Goal: Task Accomplishment & Management: Manage account settings

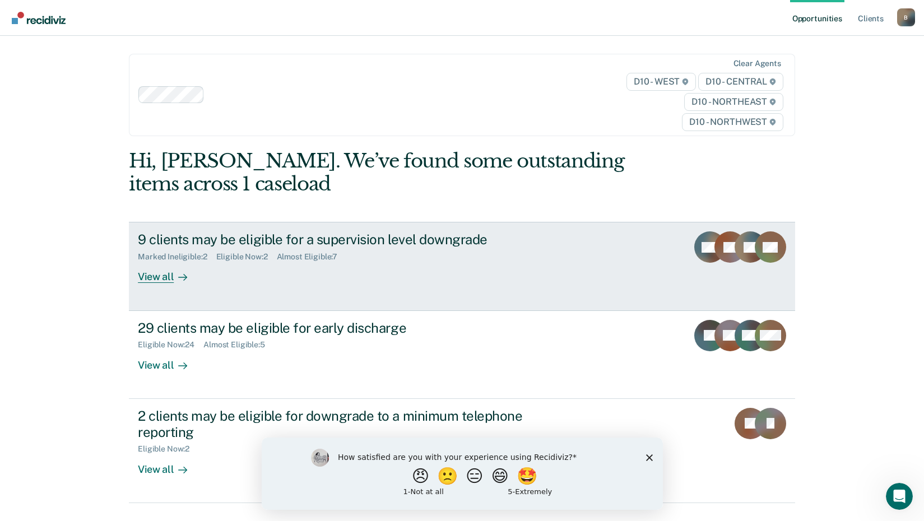
click at [178, 280] on icon at bounding box center [182, 277] width 9 height 9
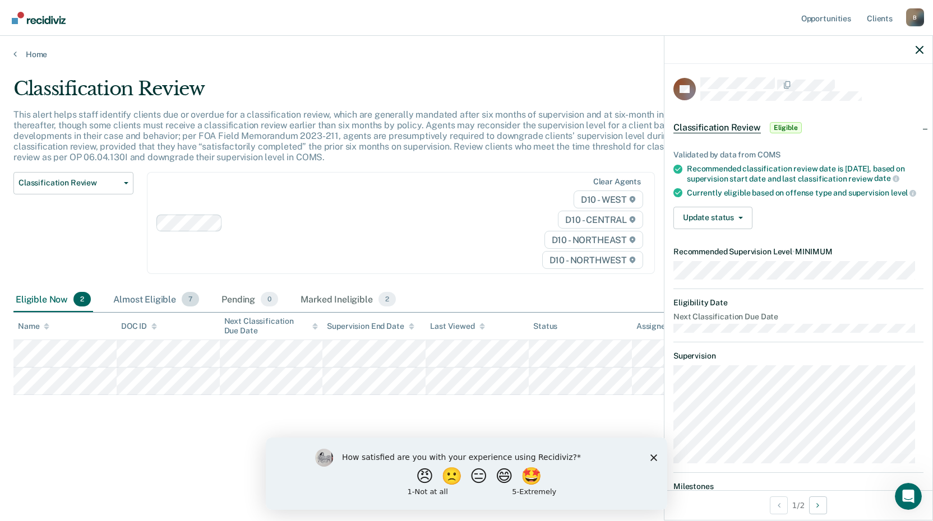
click at [169, 302] on div "Almost Eligible 7" at bounding box center [156, 300] width 90 height 25
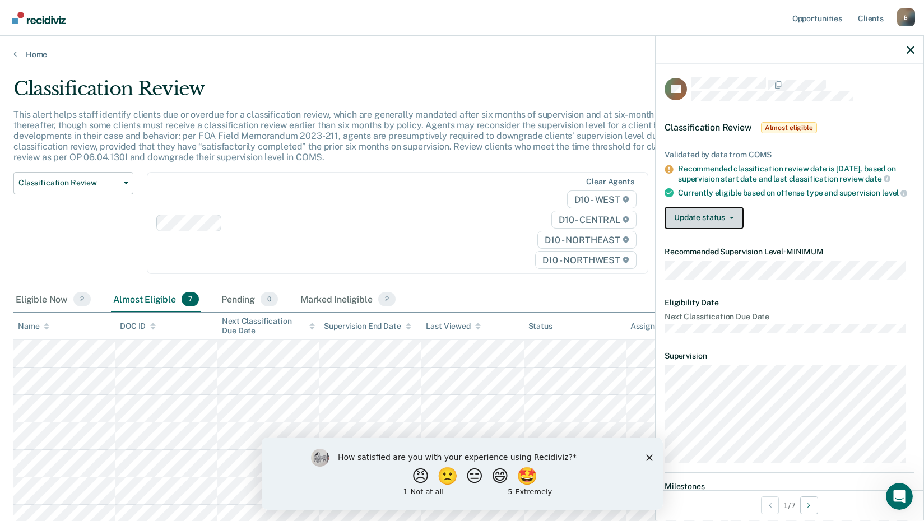
click at [736, 219] on button "Update status" at bounding box center [704, 218] width 79 height 22
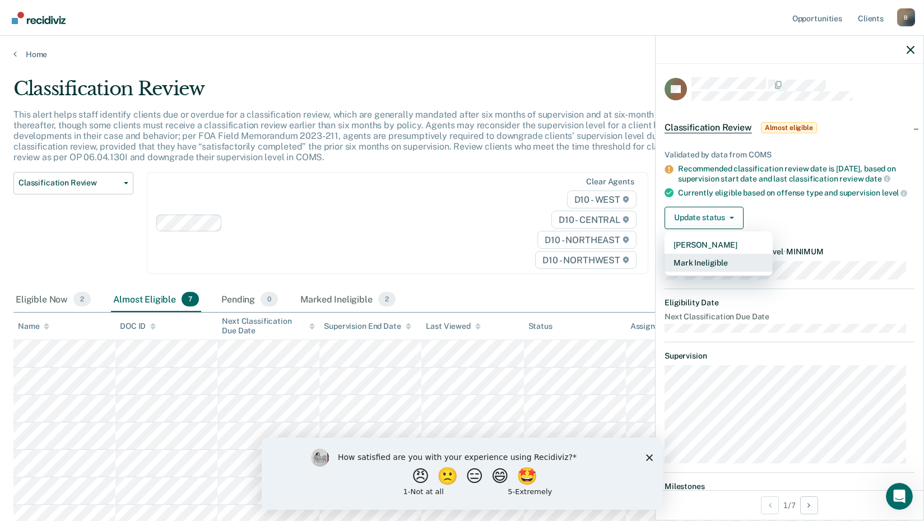
click at [708, 272] on button "Mark Ineligible" at bounding box center [719, 263] width 108 height 18
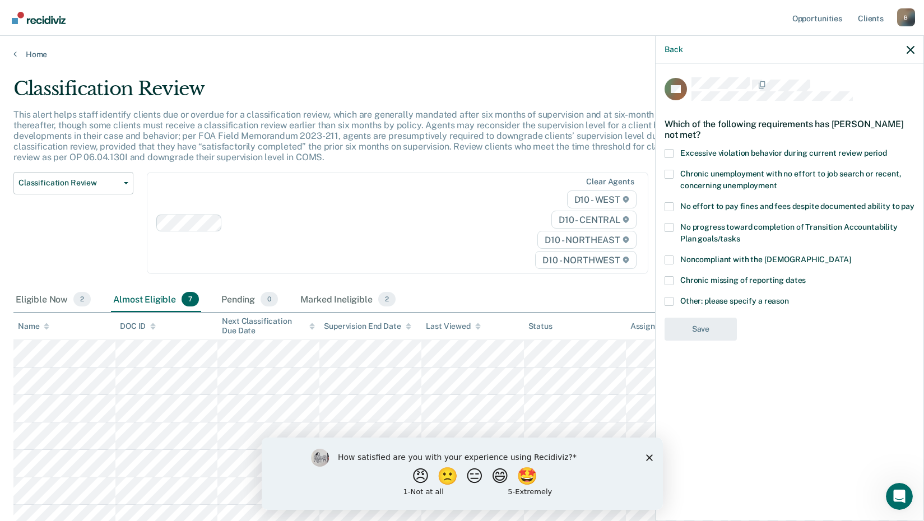
click at [667, 300] on span at bounding box center [669, 301] width 9 height 9
click at [789, 297] on input "Other: please specify a reason" at bounding box center [789, 297] width 0 height 0
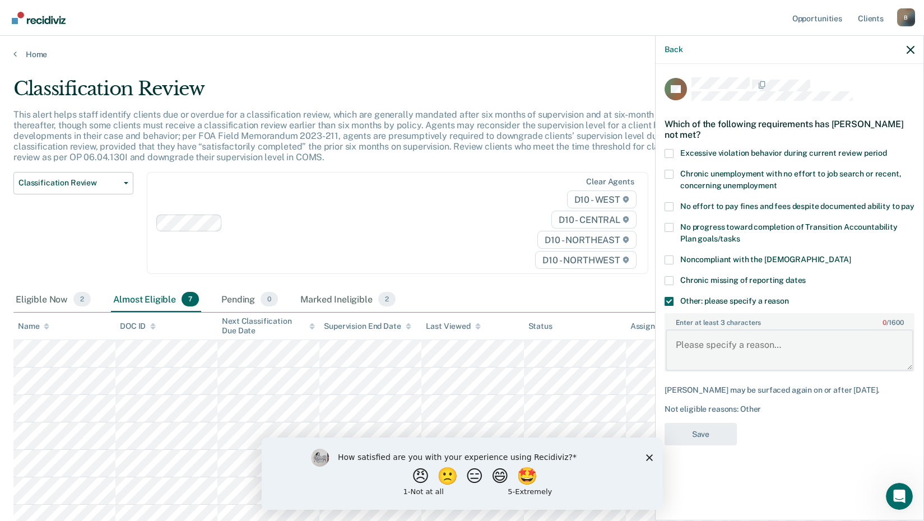
click at [694, 340] on textarea "Enter at least 3 characters 0 / 1600" at bounding box center [790, 350] width 248 height 41
type textarea "Finish classes"
click at [712, 426] on button "Save" at bounding box center [701, 434] width 72 height 23
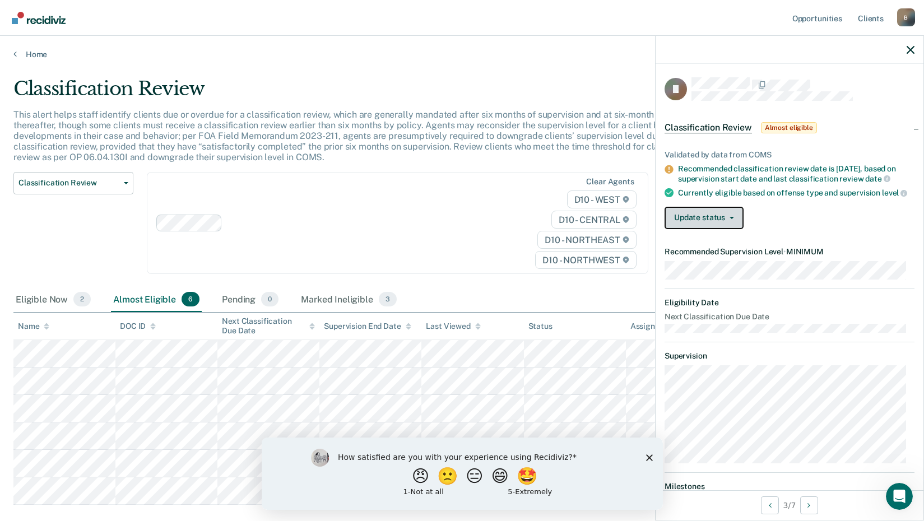
click at [696, 226] on button "Update status" at bounding box center [704, 218] width 79 height 22
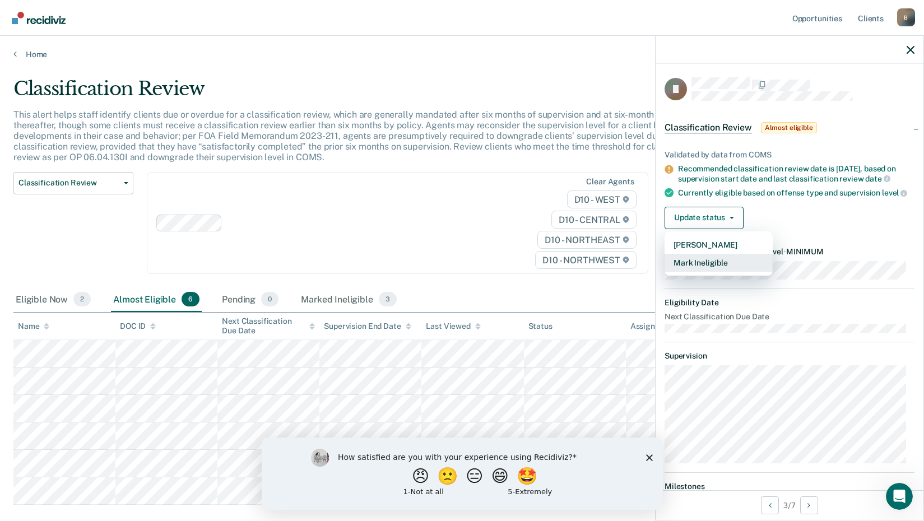
click at [717, 268] on button "Mark Ineligible" at bounding box center [719, 263] width 108 height 18
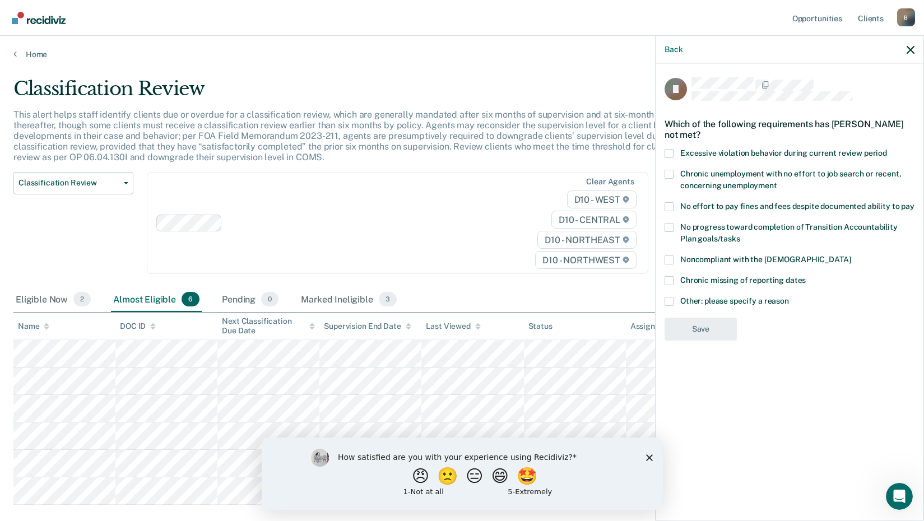
click at [679, 152] on label "Excessive violation behavior during current review period" at bounding box center [790, 155] width 250 height 12
click at [887, 149] on input "Excessive violation behavior during current review period" at bounding box center [887, 149] width 0 height 0
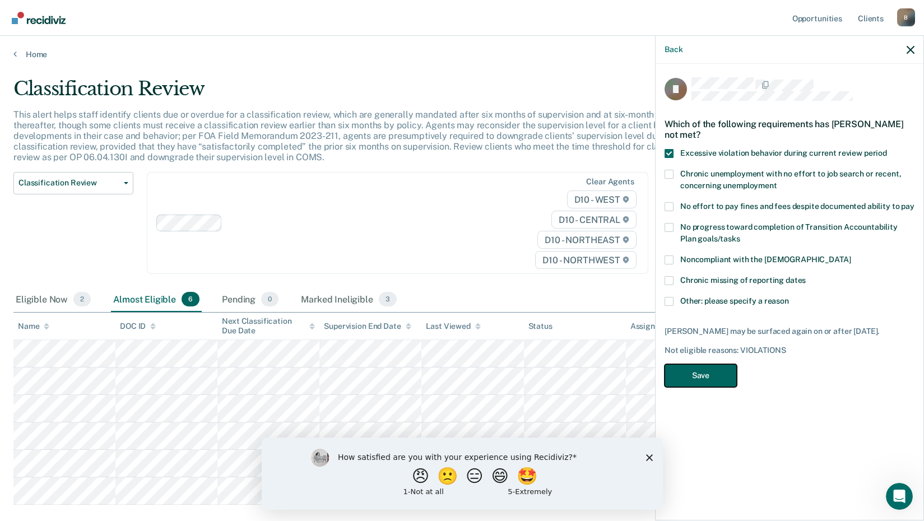
click at [713, 376] on button "Save" at bounding box center [701, 375] width 72 height 23
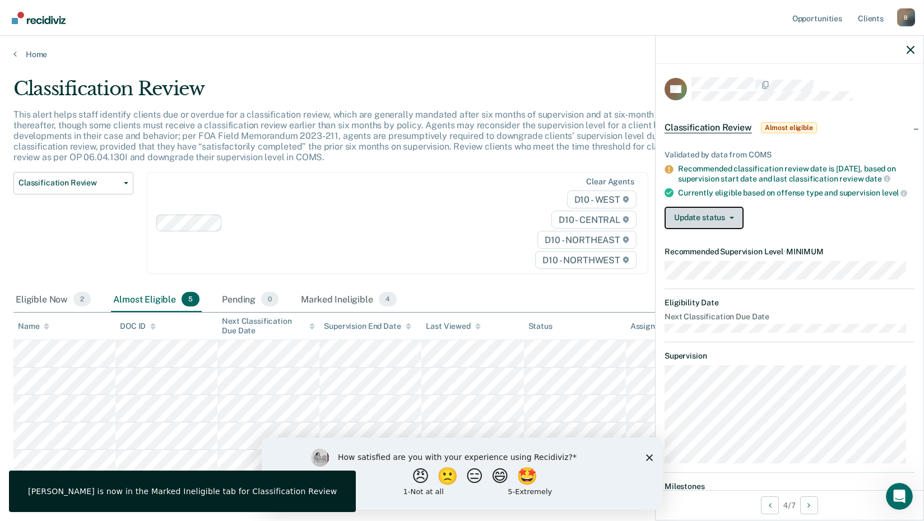
click at [718, 229] on button "Update status" at bounding box center [704, 218] width 79 height 22
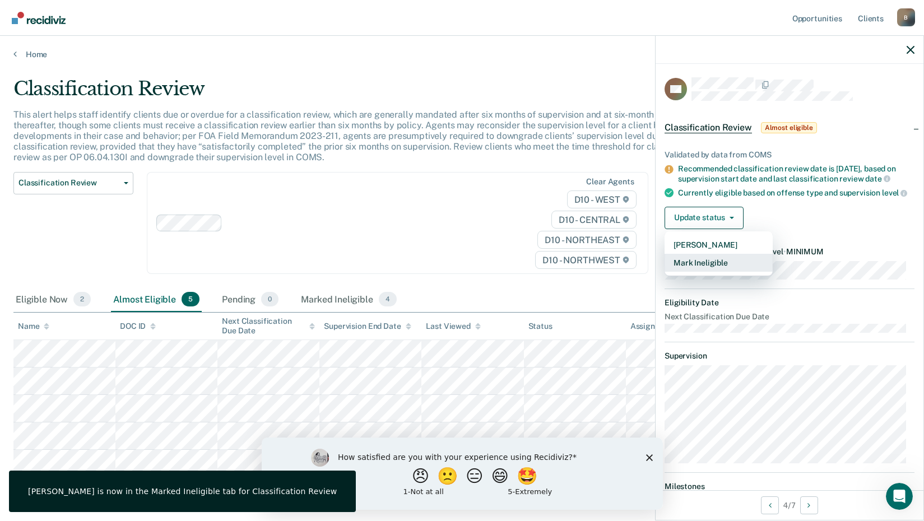
click at [711, 272] on button "Mark Ineligible" at bounding box center [719, 263] width 108 height 18
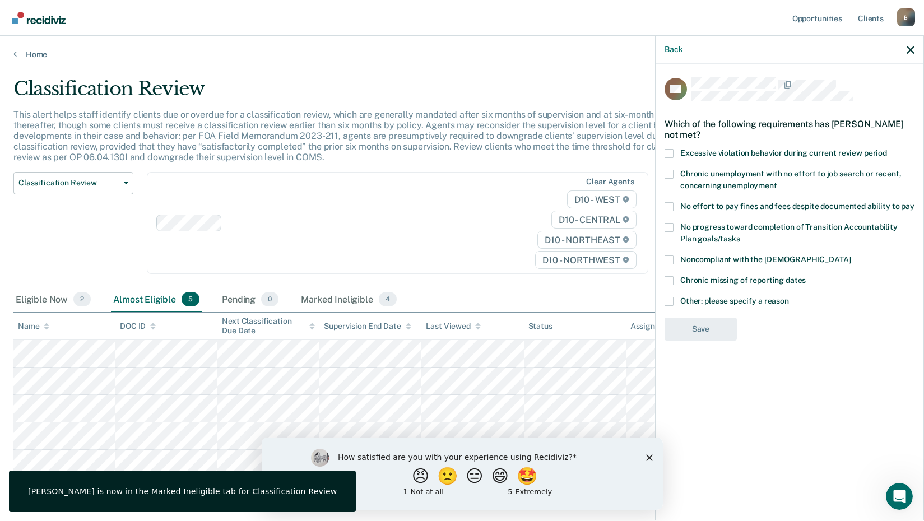
click at [682, 301] on span "Other: please specify a reason" at bounding box center [734, 300] width 109 height 9
click at [789, 297] on input "Other: please specify a reason" at bounding box center [789, 297] width 0 height 0
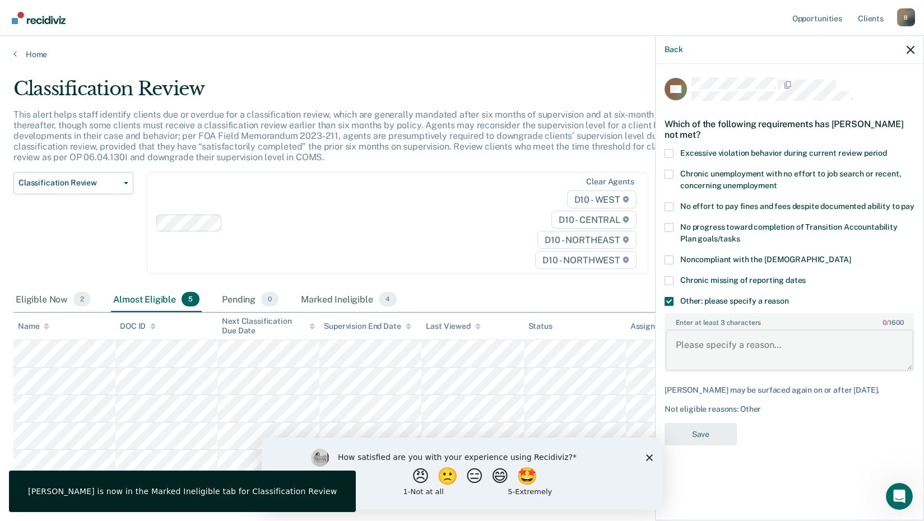
click at [706, 352] on textarea "Enter at least 3 characters 0 / 1600" at bounding box center [790, 350] width 248 height 41
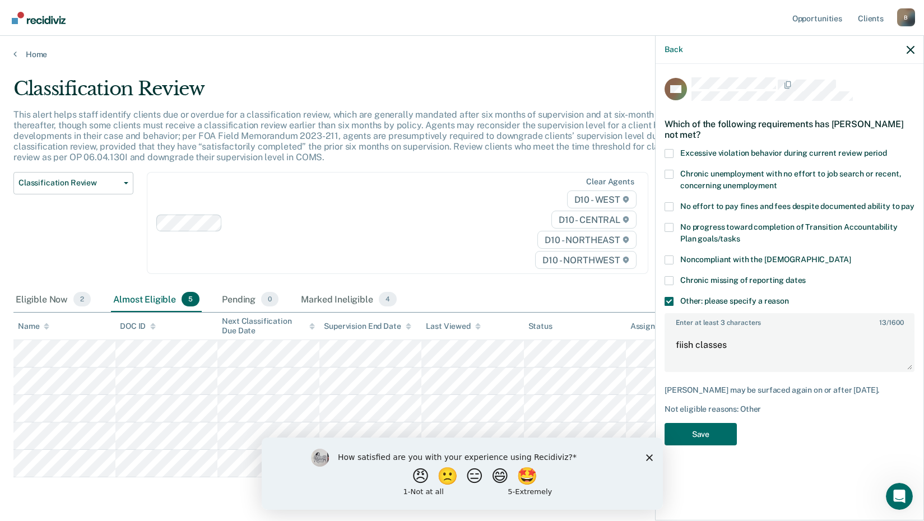
drag, startPoint x: 680, startPoint y: 345, endPoint x: 591, endPoint y: 316, distance: 93.2
click at [591, 316] on th "Status" at bounding box center [575, 326] width 102 height 27
click at [695, 344] on textarea "fiish classes" at bounding box center [790, 350] width 248 height 41
type textarea "finish classes"
click at [691, 427] on button "Save" at bounding box center [701, 434] width 72 height 23
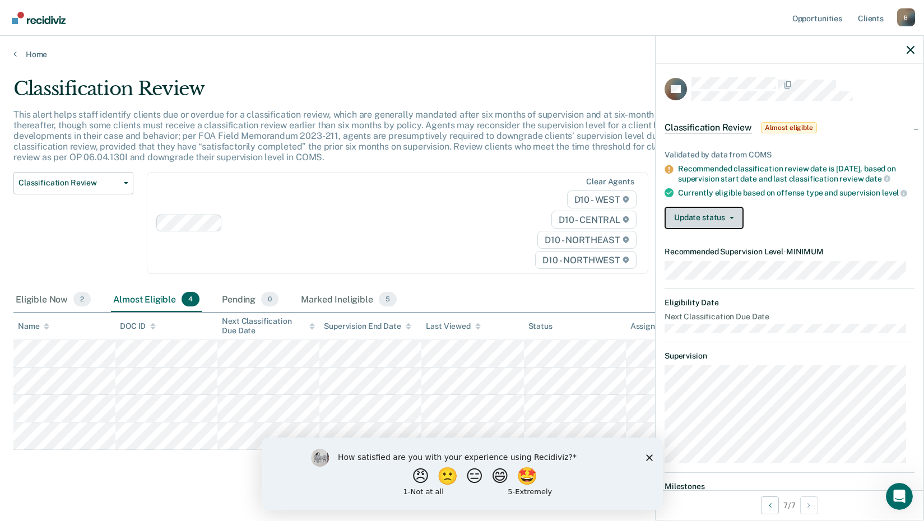
click at [721, 219] on button "Update status" at bounding box center [704, 218] width 79 height 22
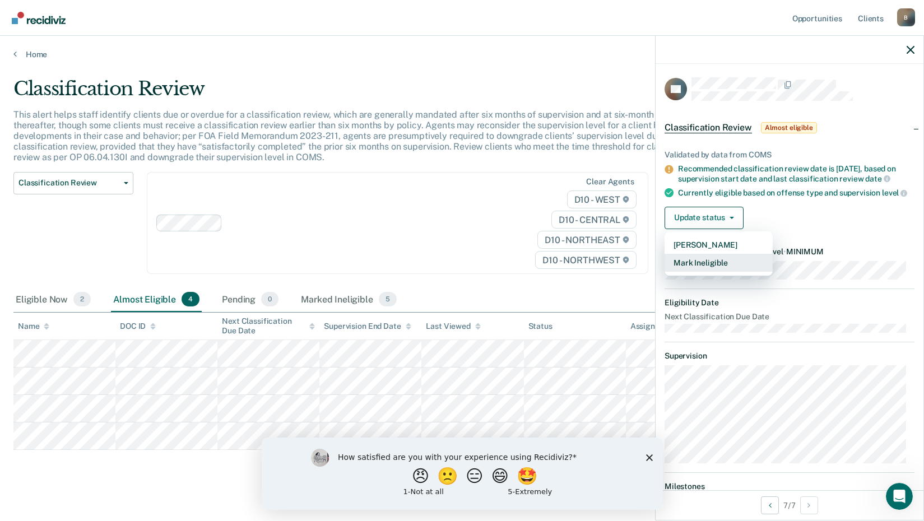
click at [727, 272] on button "Mark Ineligible" at bounding box center [719, 263] width 108 height 18
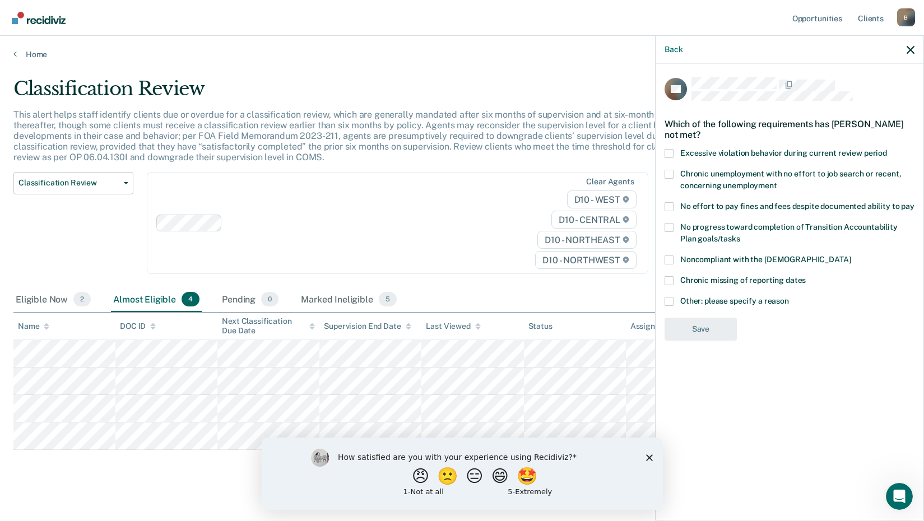
click at [678, 300] on label "Other: please specify a reason" at bounding box center [790, 303] width 250 height 12
click at [789, 297] on input "Other: please specify a reason" at bounding box center [789, 297] width 0 height 0
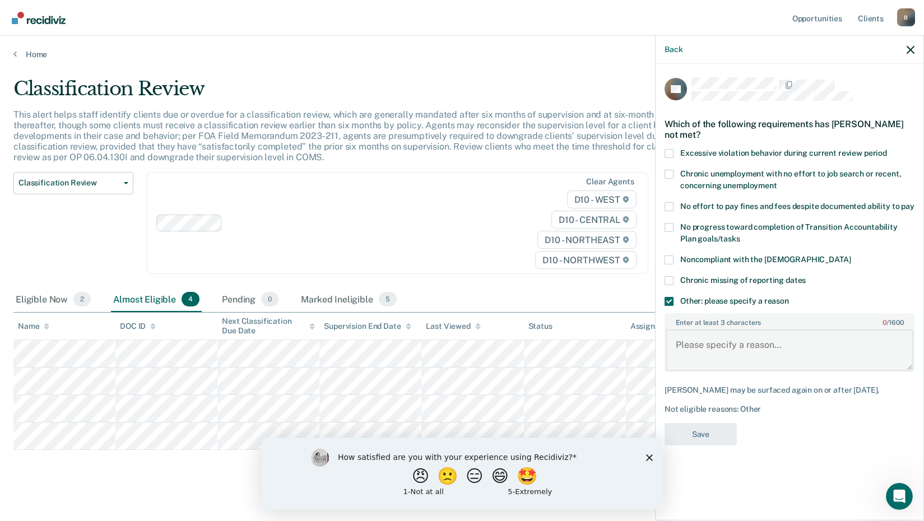
click at [709, 352] on textarea "Enter at least 3 characters 0 / 1600" at bounding box center [790, 350] width 248 height 41
type textarea "finish classes"
click at [707, 430] on button "Save" at bounding box center [701, 434] width 72 height 23
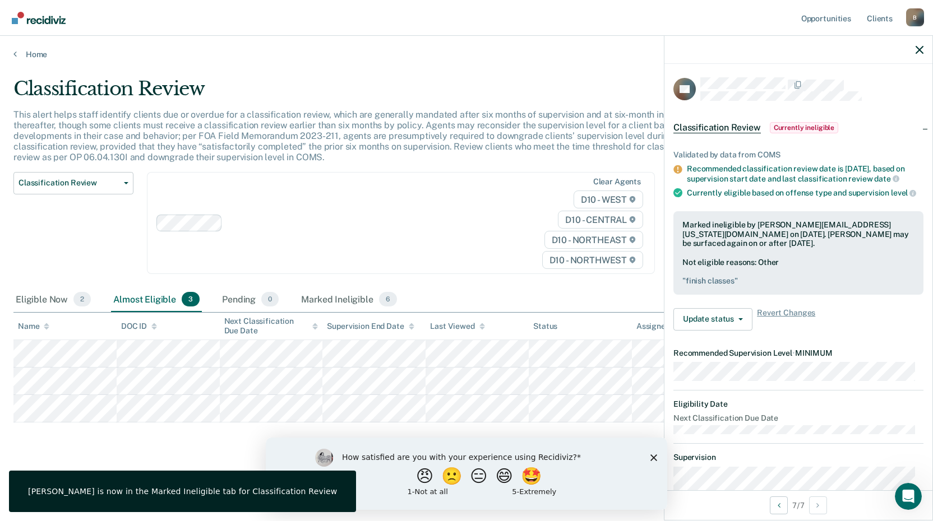
click at [159, 299] on div "Almost Eligible 3" at bounding box center [156, 300] width 91 height 25
click at [151, 299] on div "Almost Eligible 3" at bounding box center [156, 300] width 91 height 25
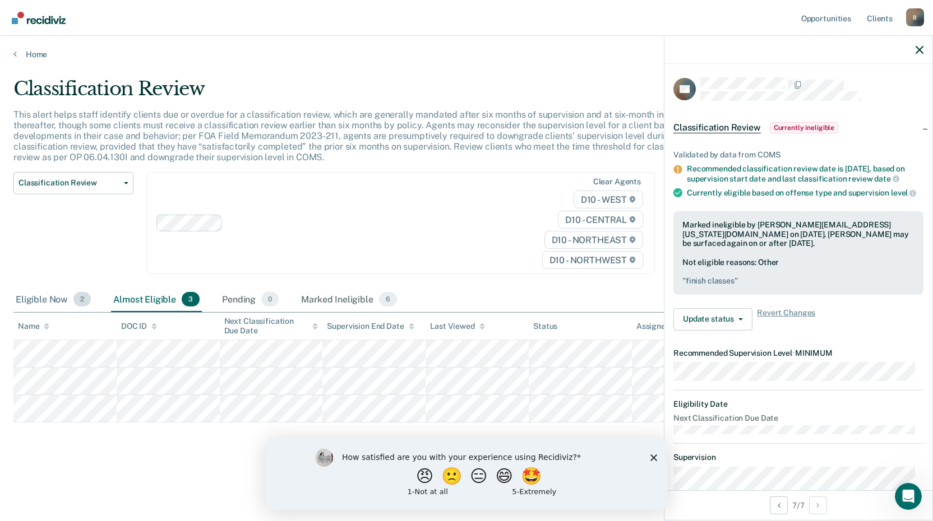
click at [44, 300] on div "Eligible Now 2" at bounding box center [53, 300] width 80 height 25
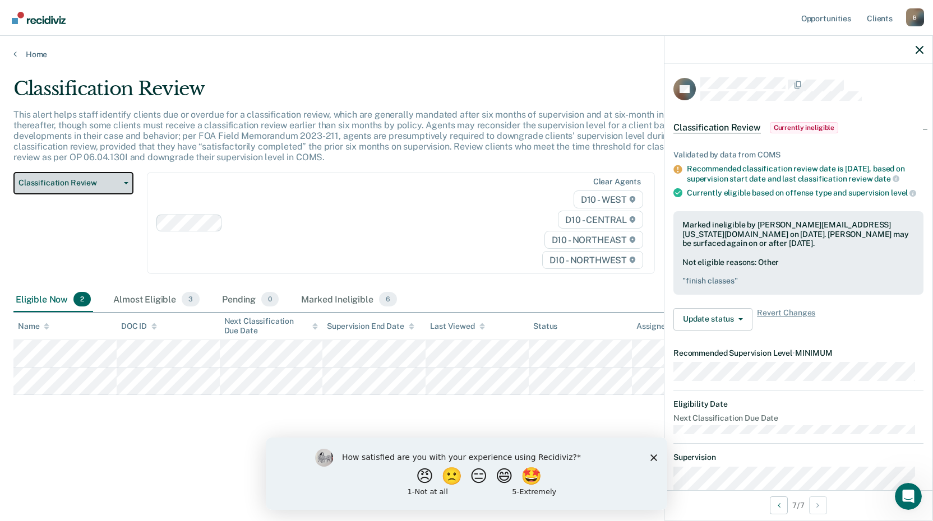
click at [104, 175] on button "Classification Review" at bounding box center [73, 183] width 120 height 22
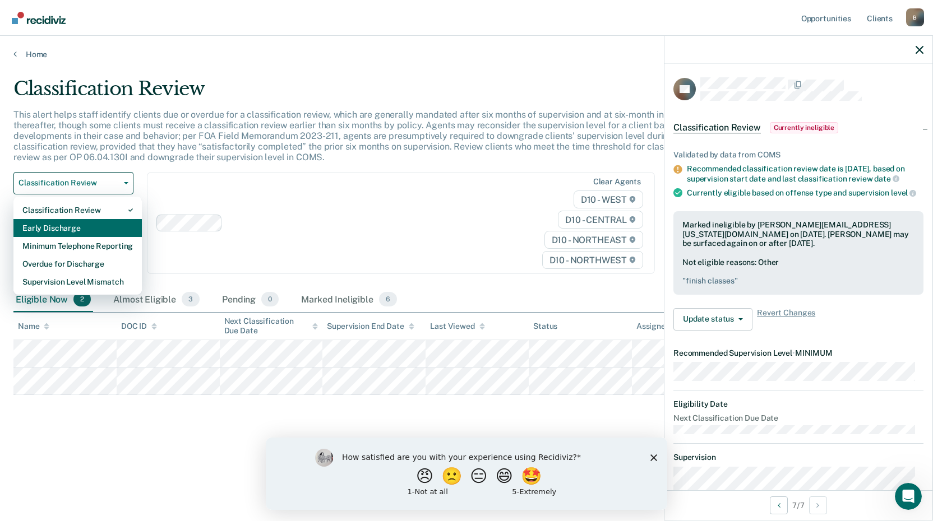
click at [74, 233] on div "Early Discharge" at bounding box center [77, 228] width 110 height 18
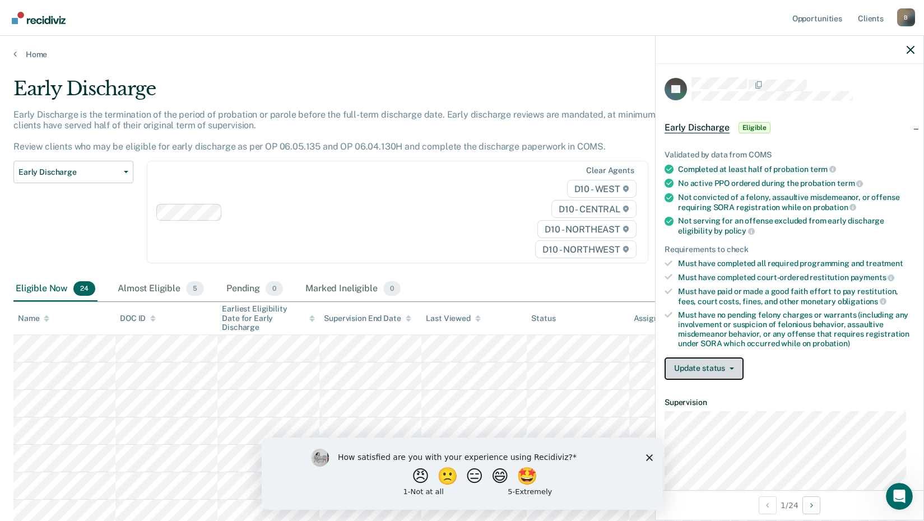
click at [731, 362] on button "Update status" at bounding box center [704, 369] width 79 height 22
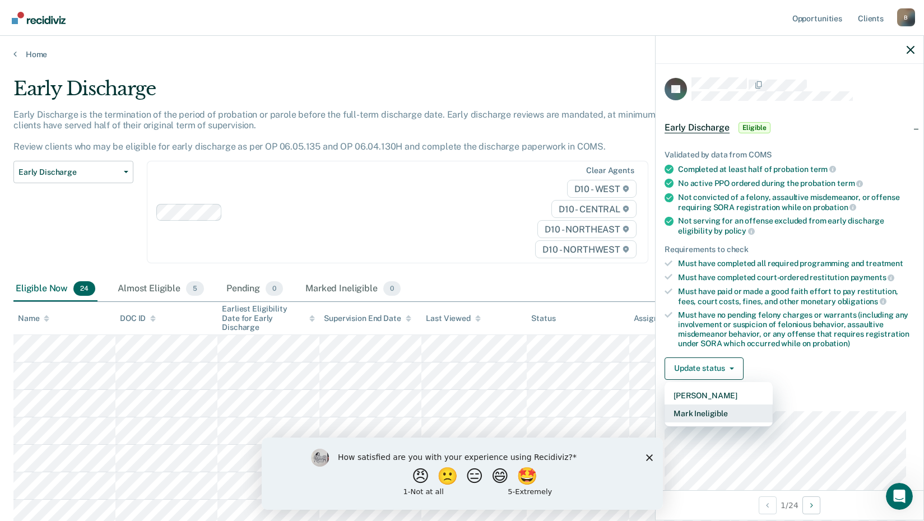
click at [702, 415] on button "Mark Ineligible" at bounding box center [719, 414] width 108 height 18
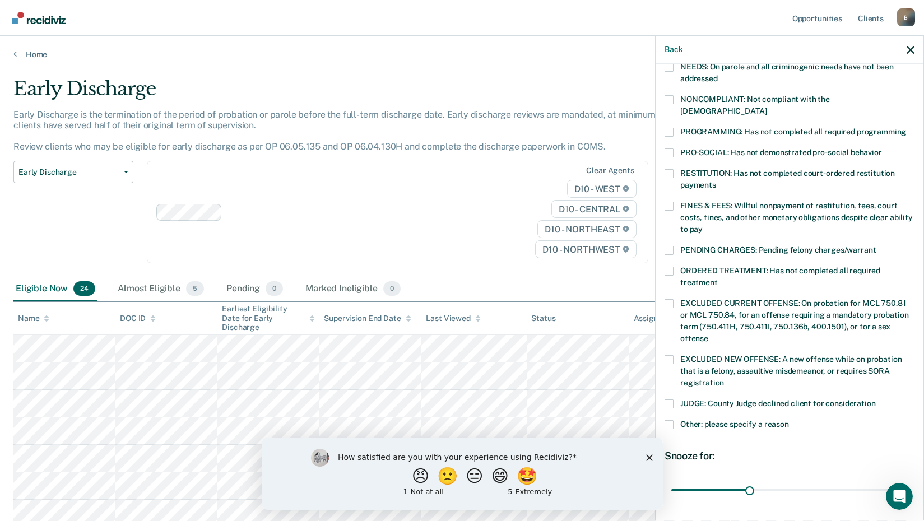
scroll to position [168, 0]
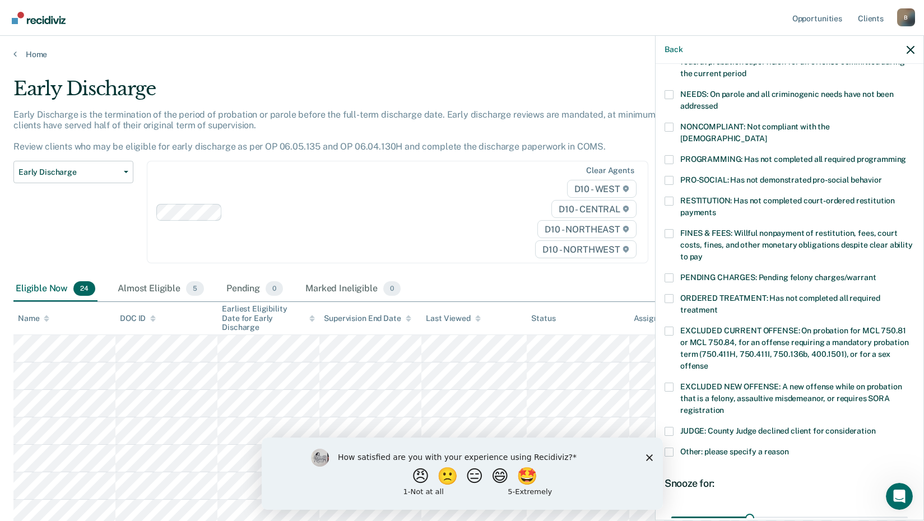
click at [667, 229] on span at bounding box center [669, 233] width 9 height 9
click at [703, 253] on input "FINES & FEES: Willful nonpayment of restitution, fees, court costs, fines, and …" at bounding box center [703, 253] width 0 height 0
click at [673, 155] on span at bounding box center [669, 159] width 9 height 9
click at [906, 155] on input "PROGRAMMING: Has not completed all required programming" at bounding box center [906, 155] width 0 height 0
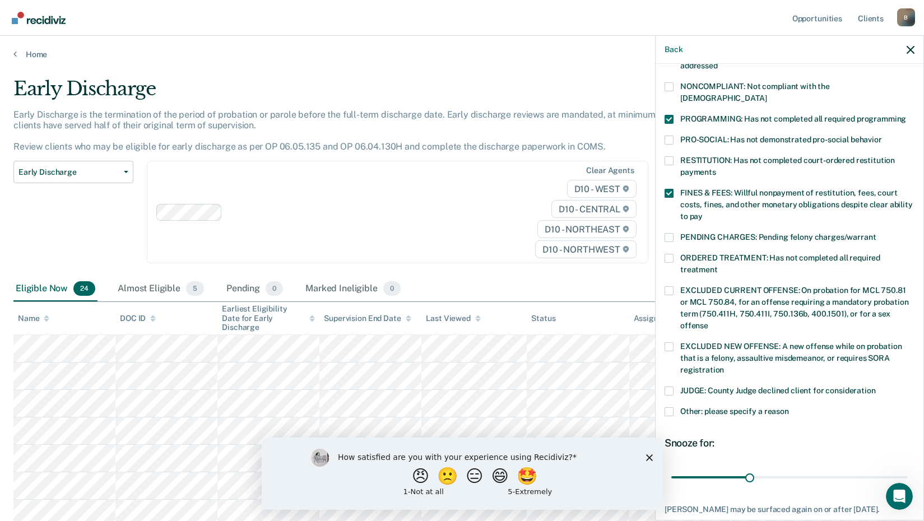
scroll to position [262, 0]
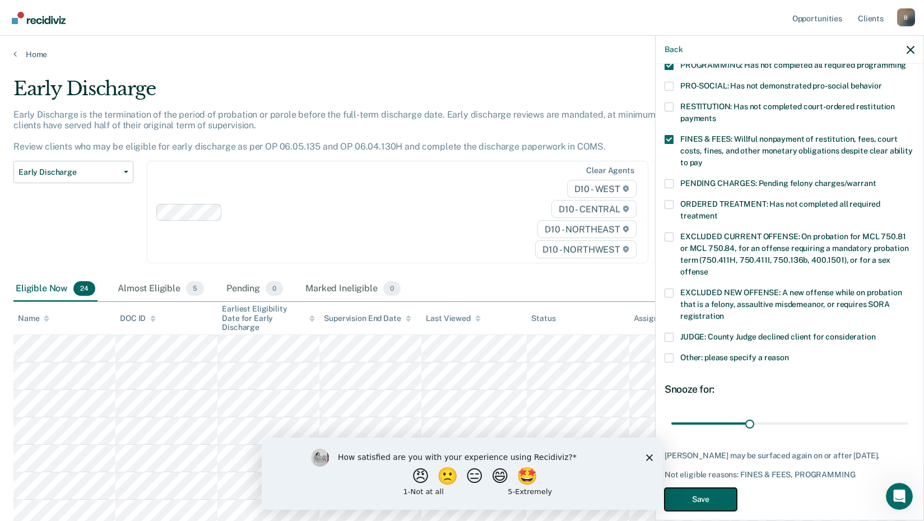
click at [704, 488] on button "Save" at bounding box center [701, 499] width 72 height 23
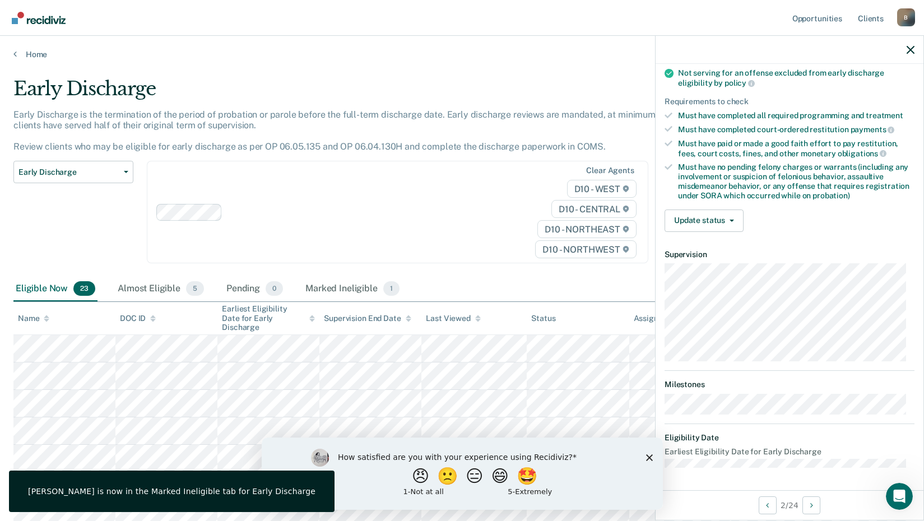
scroll to position [147, 0]
click at [722, 214] on button "Update status" at bounding box center [704, 222] width 79 height 22
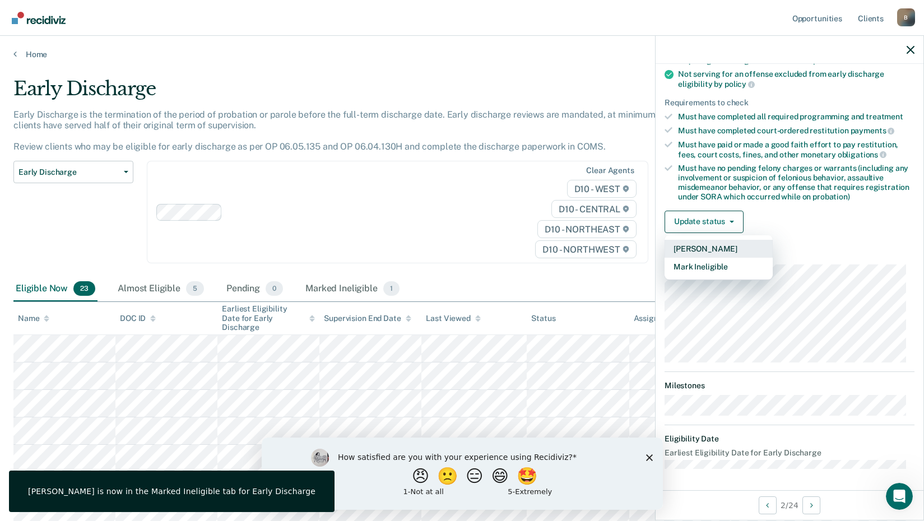
click at [708, 249] on button "[PERSON_NAME]" at bounding box center [719, 249] width 108 height 18
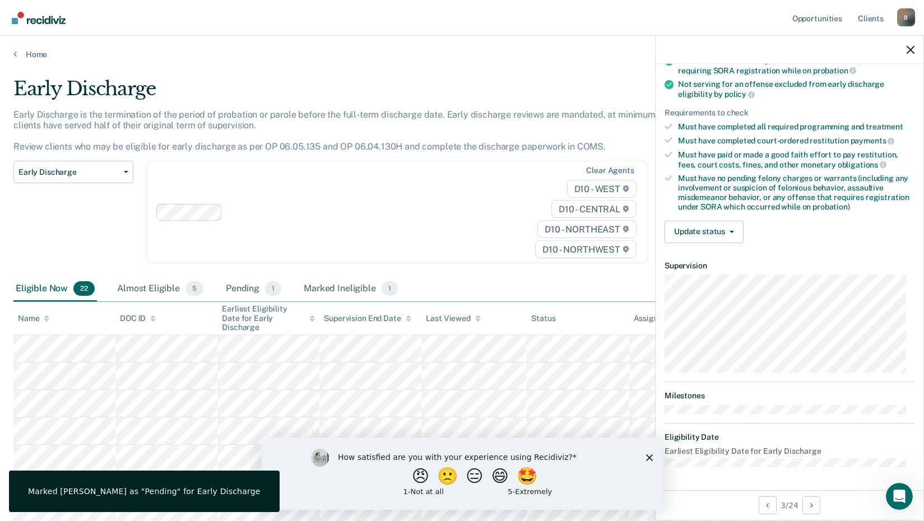
scroll to position [136, 0]
click at [732, 228] on button "Update status" at bounding box center [704, 233] width 79 height 22
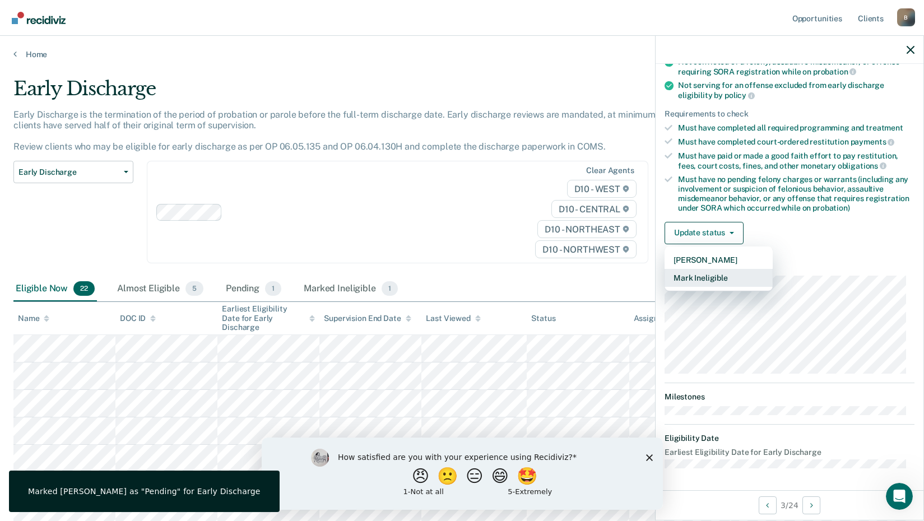
click at [713, 281] on button "Mark Ineligible" at bounding box center [719, 278] width 108 height 18
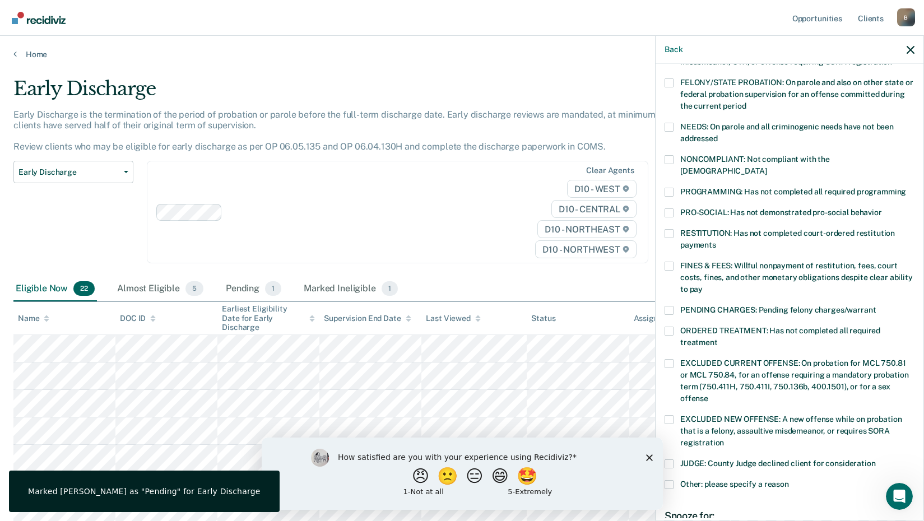
click at [671, 262] on span at bounding box center [669, 266] width 9 height 9
click at [703, 285] on input "FINES & FEES: Willful nonpayment of restitution, fees, court costs, fines, and …" at bounding box center [703, 285] width 0 height 0
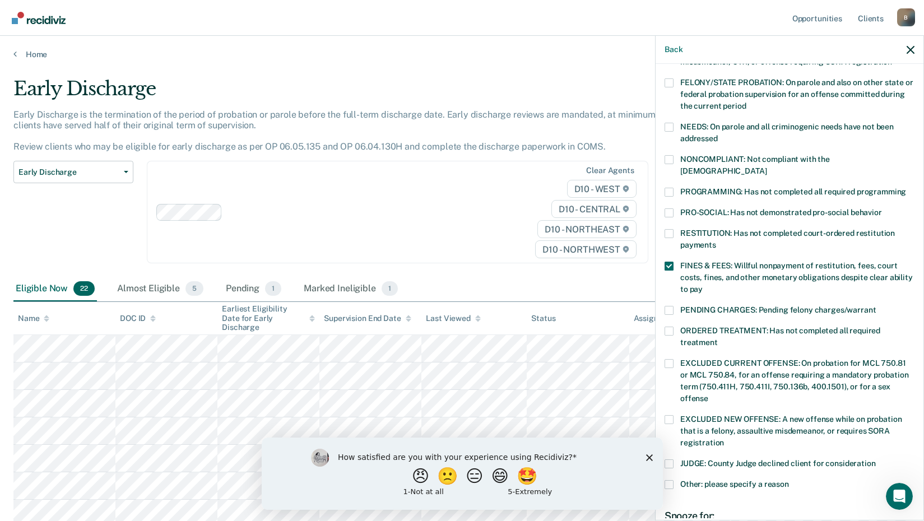
click at [670, 306] on span at bounding box center [669, 310] width 9 height 9
click at [876, 306] on input "PENDING CHARGES: Pending felony charges/warrant" at bounding box center [876, 306] width 0 height 0
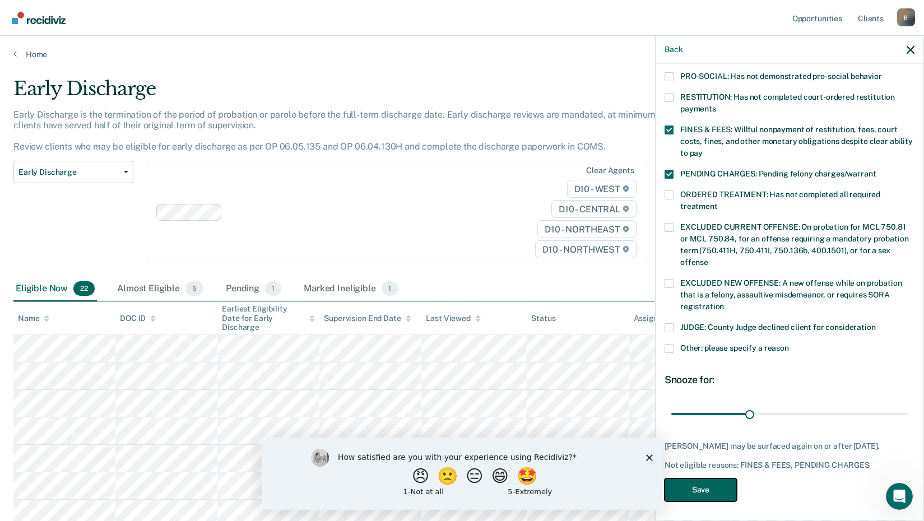
click at [707, 484] on button "Save" at bounding box center [701, 490] width 72 height 23
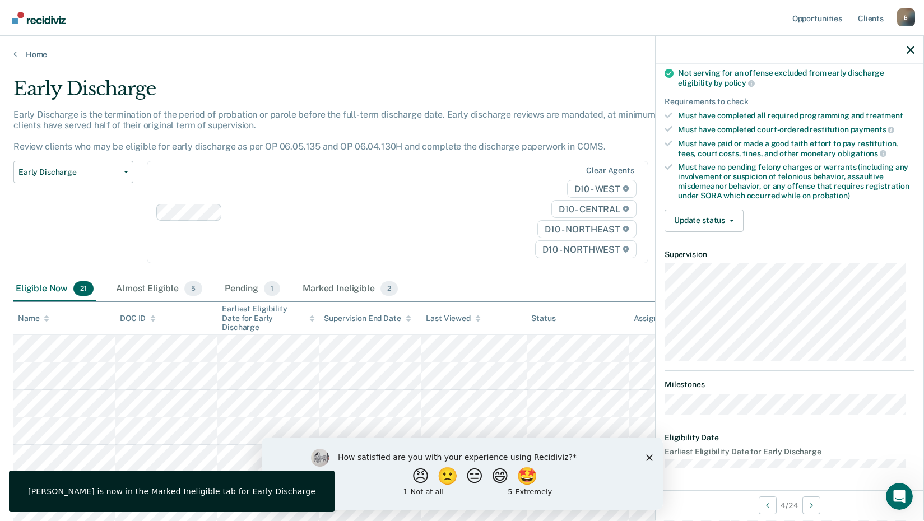
scroll to position [147, 0]
click at [706, 217] on button "Update status" at bounding box center [704, 222] width 79 height 22
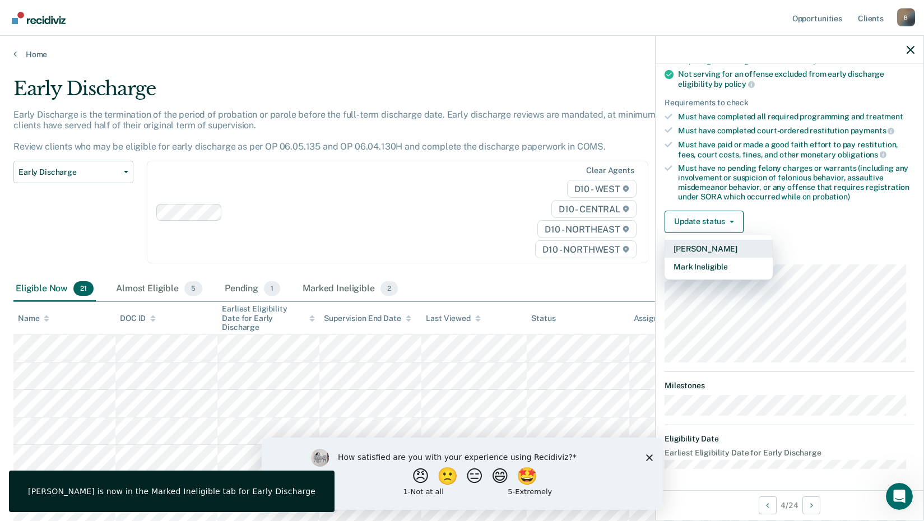
click at [708, 247] on button "[PERSON_NAME]" at bounding box center [719, 249] width 108 height 18
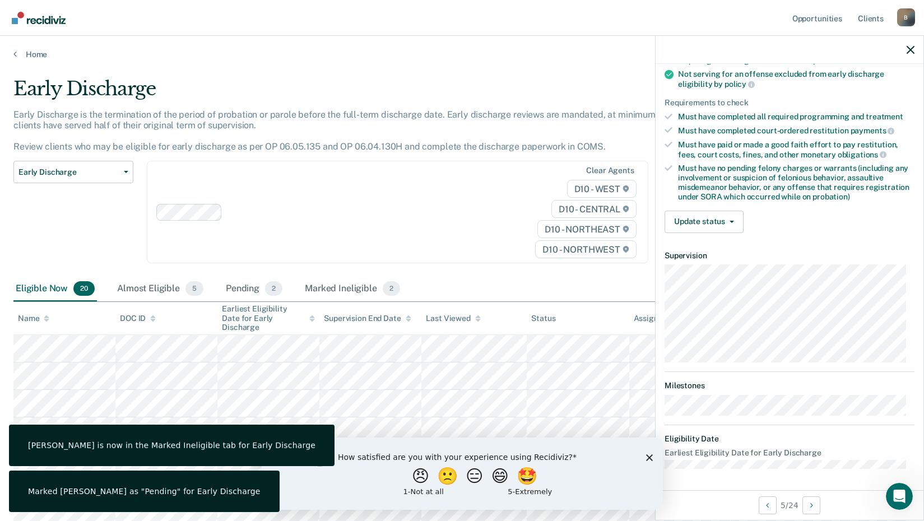
scroll to position [136, 0]
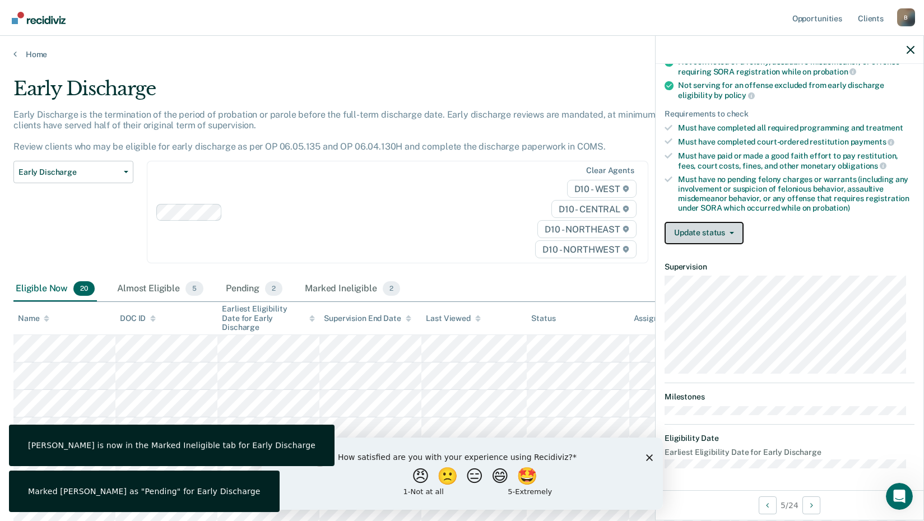
click at [729, 228] on button "Update status" at bounding box center [704, 233] width 79 height 22
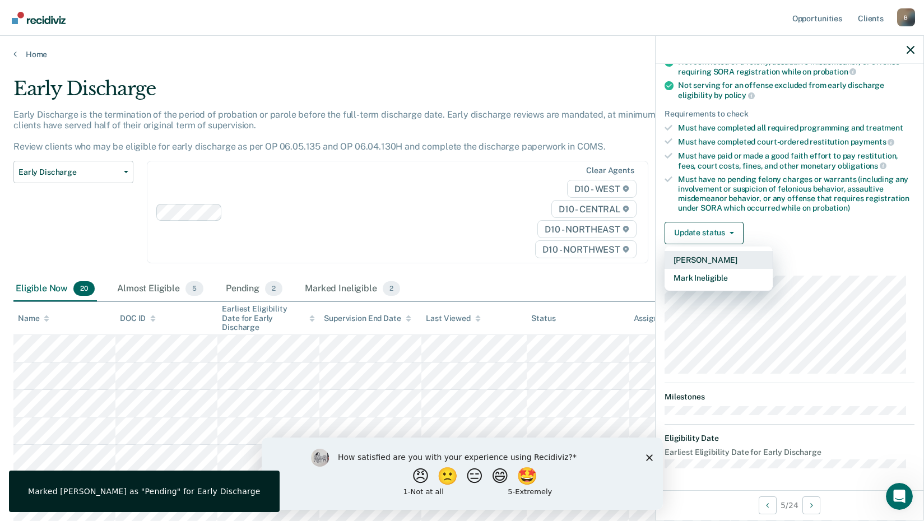
click at [729, 253] on button "[PERSON_NAME]" at bounding box center [719, 260] width 108 height 18
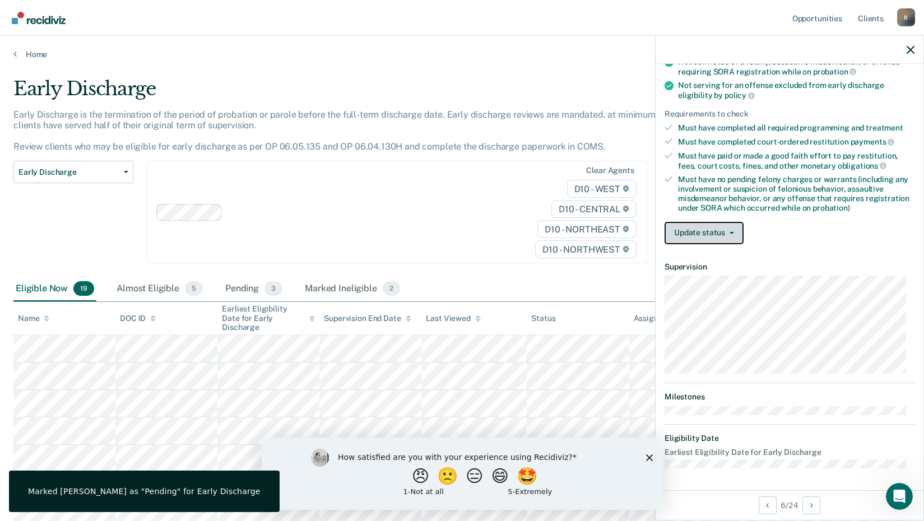
click at [722, 226] on button "Update status" at bounding box center [704, 233] width 79 height 22
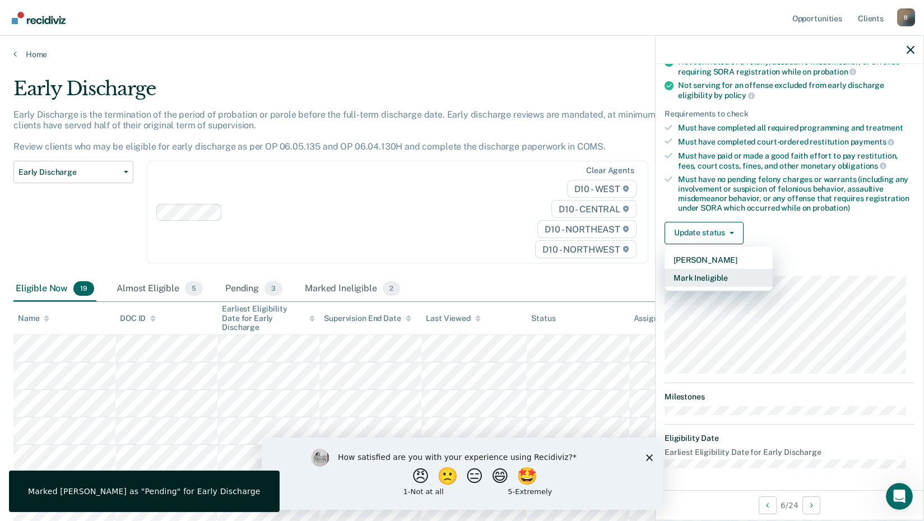
click at [706, 279] on button "Mark Ineligible" at bounding box center [719, 278] width 108 height 18
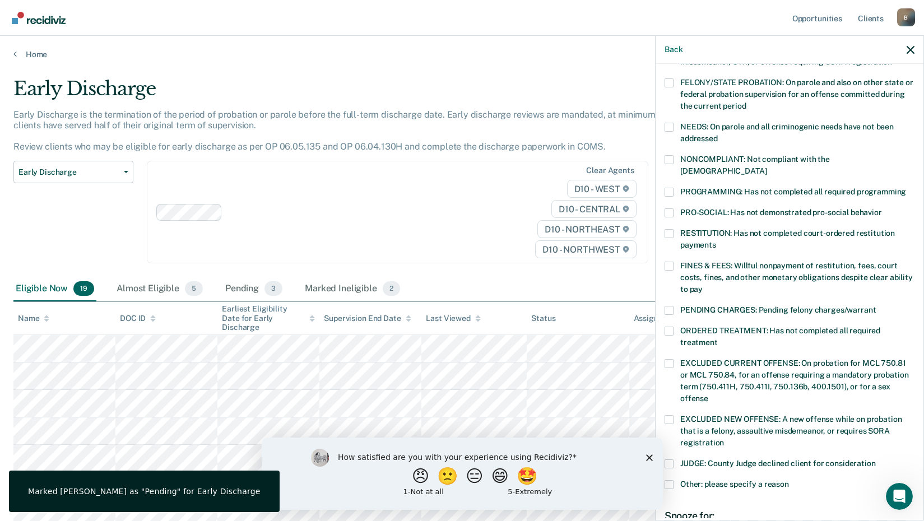
click at [679, 188] on label "PROGRAMMING: Has not completed all required programming" at bounding box center [790, 194] width 250 height 12
click at [906, 188] on input "PROGRAMMING: Has not completed all required programming" at bounding box center [906, 188] width 0 height 0
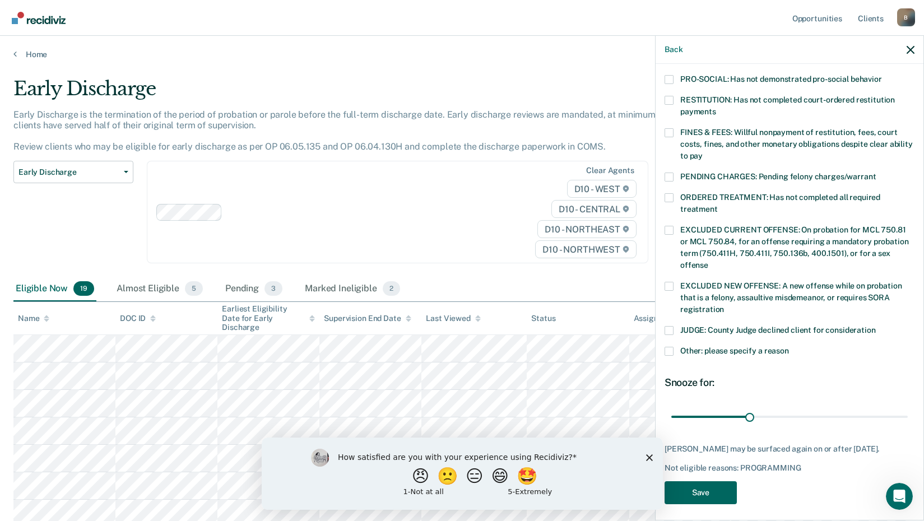
scroll to position [272, 0]
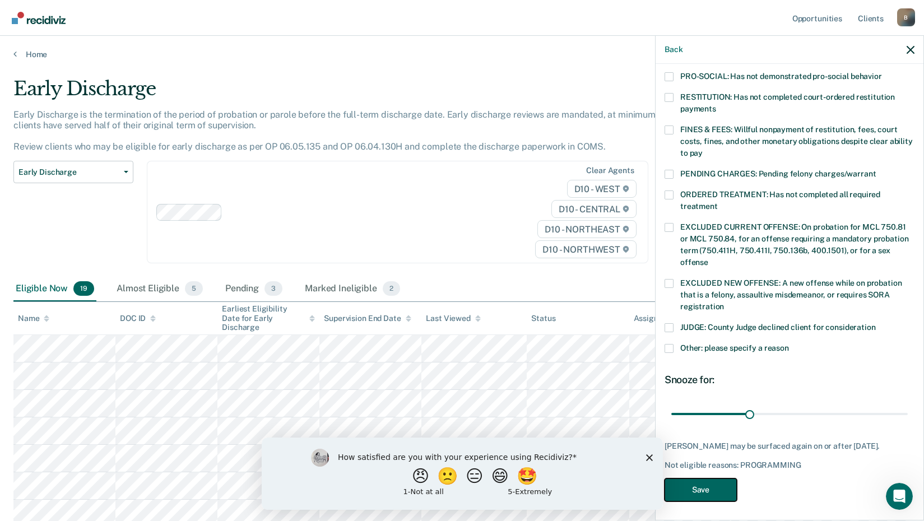
click at [694, 491] on button "Save" at bounding box center [701, 490] width 72 height 23
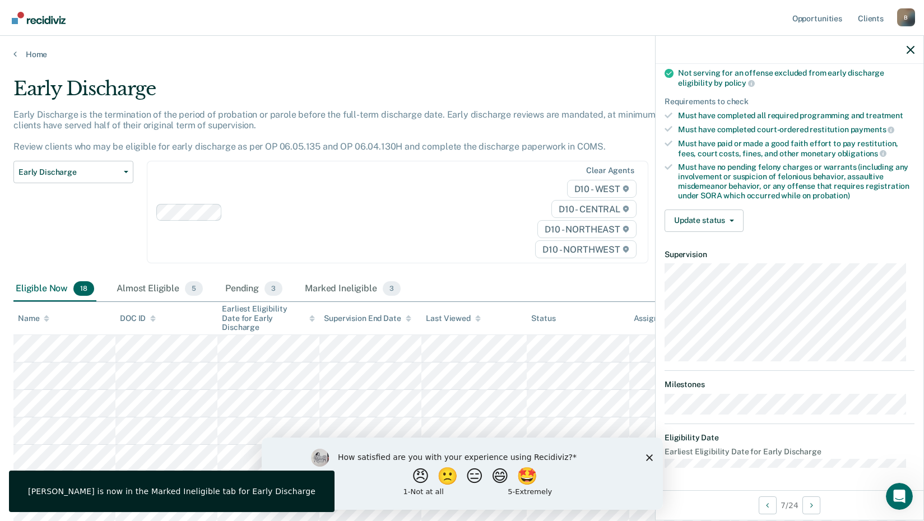
scroll to position [147, 0]
click at [733, 216] on button "Update status" at bounding box center [704, 222] width 79 height 22
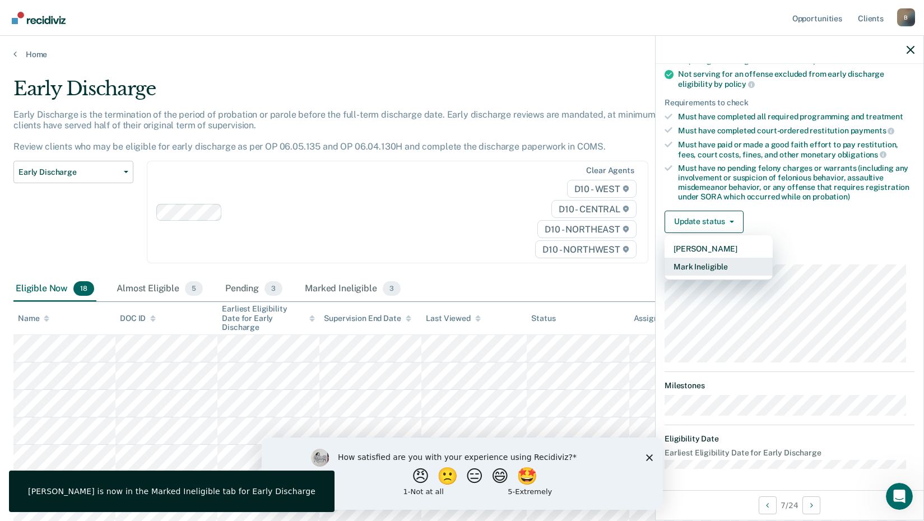
click at [716, 265] on button "Mark Ineligible" at bounding box center [719, 267] width 108 height 18
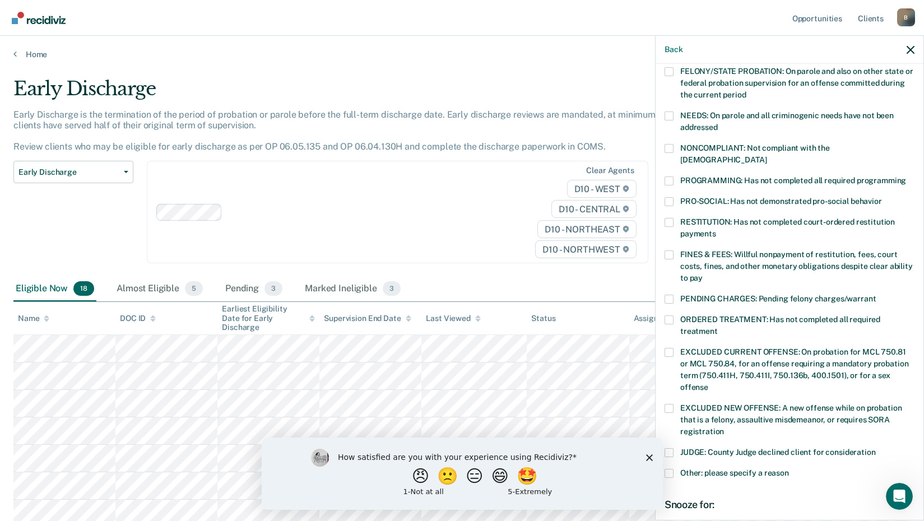
click at [675, 163] on div "NONCOMPLIANT: Not compliant with the [DEMOGRAPHIC_DATA]" at bounding box center [790, 160] width 250 height 33
click at [675, 177] on label "PROGRAMMING: Has not completed all required programming" at bounding box center [790, 183] width 250 height 12
click at [906, 177] on input "PROGRAMMING: Has not completed all required programming" at bounding box center [906, 177] width 0 height 0
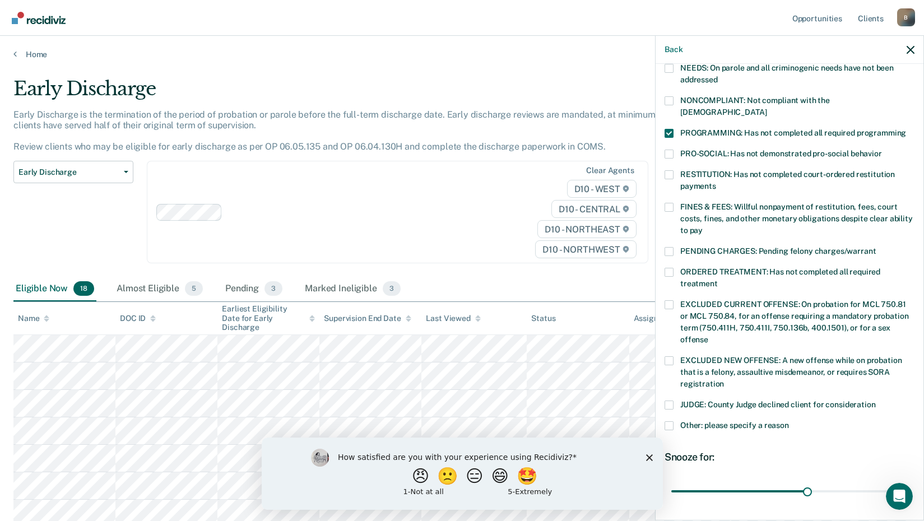
scroll to position [262, 0]
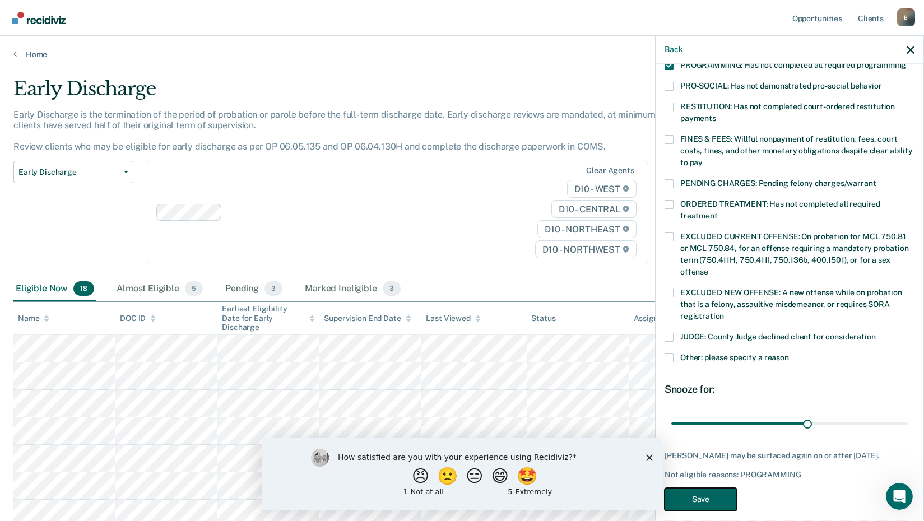
click at [694, 488] on button "Save" at bounding box center [701, 499] width 72 height 23
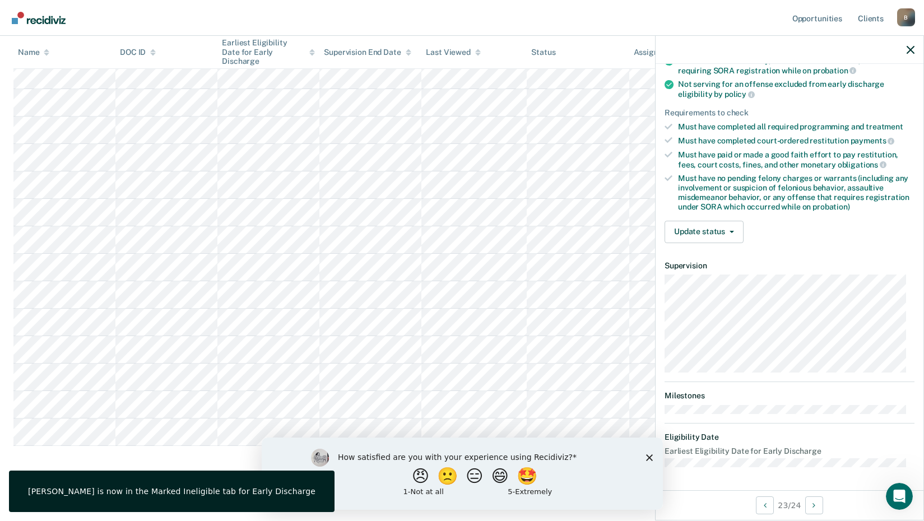
scroll to position [136, 0]
click at [711, 229] on button "Update status" at bounding box center [704, 233] width 79 height 22
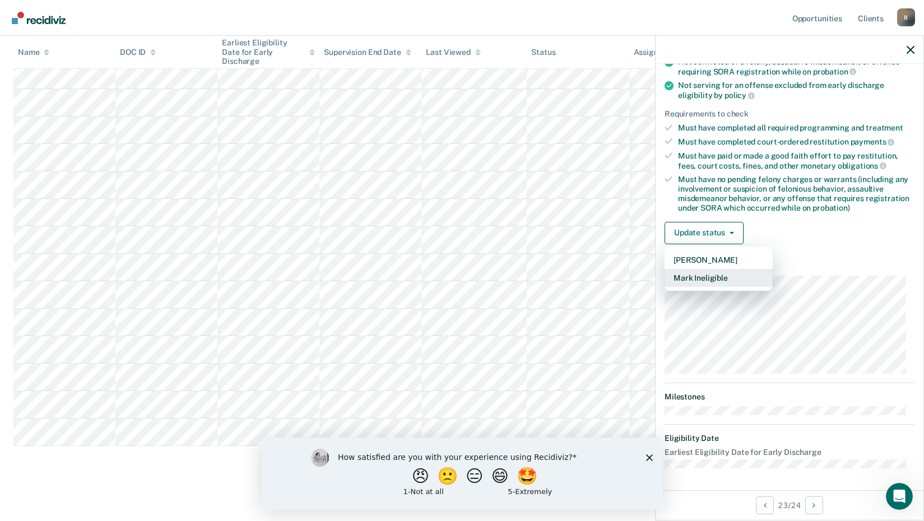
click at [711, 270] on button "Mark Ineligible" at bounding box center [719, 278] width 108 height 18
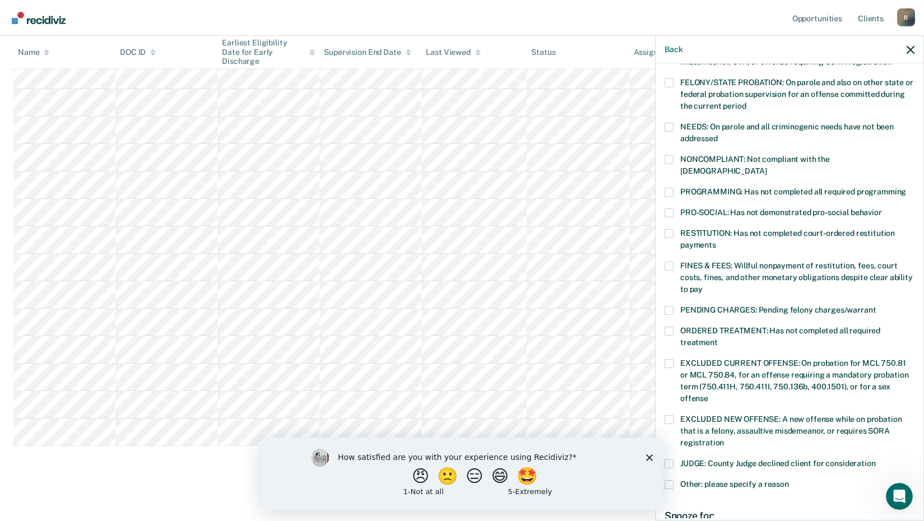
click at [661, 170] on div "CH Which of the following requirements has [PERSON_NAME] not met? [MEDICAL_DATA…" at bounding box center [790, 291] width 268 height 455
click at [662, 175] on div "CH Which of the following requirements has [PERSON_NAME] not met? [MEDICAL_DATA…" at bounding box center [790, 291] width 268 height 455
click at [673, 188] on span at bounding box center [669, 192] width 9 height 9
click at [906, 188] on input "PROGRAMMING: Has not completed all required programming" at bounding box center [906, 188] width 0 height 0
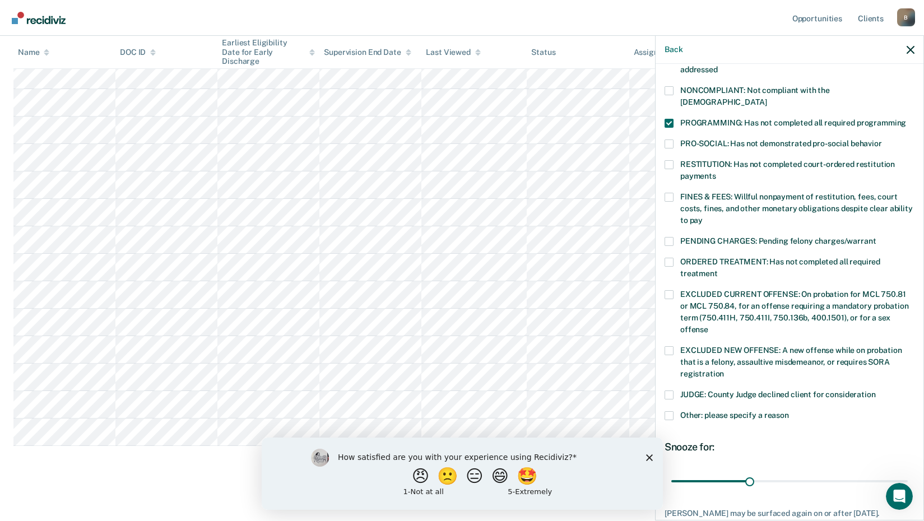
scroll to position [272, 0]
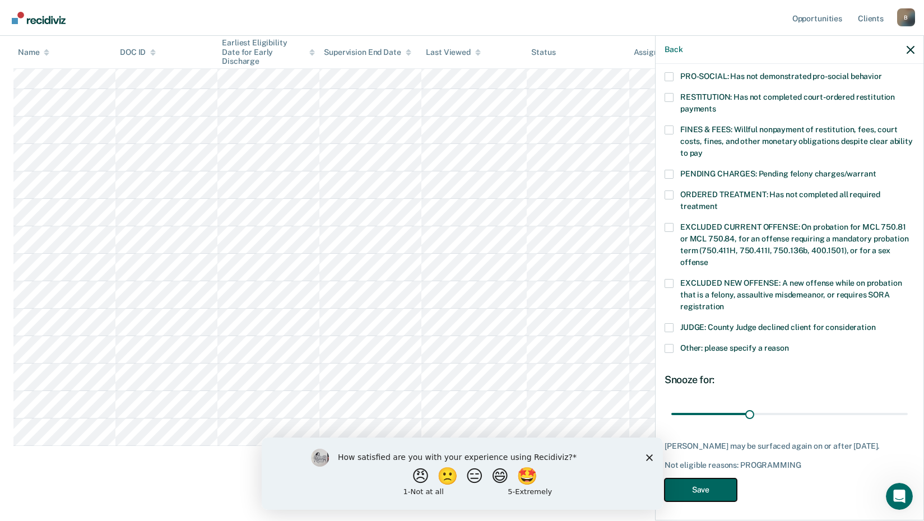
click at [717, 481] on button "Save" at bounding box center [701, 490] width 72 height 23
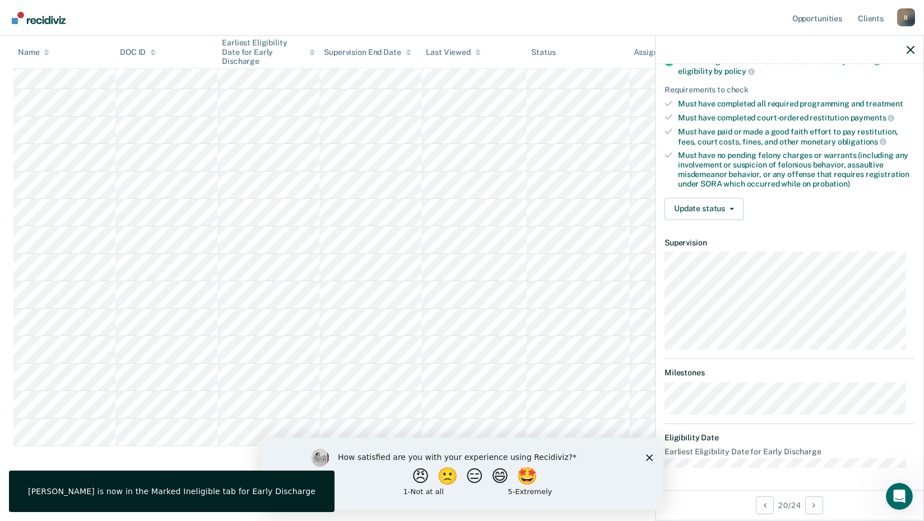
scroll to position [159, 0]
click at [739, 210] on button "Update status" at bounding box center [704, 210] width 79 height 22
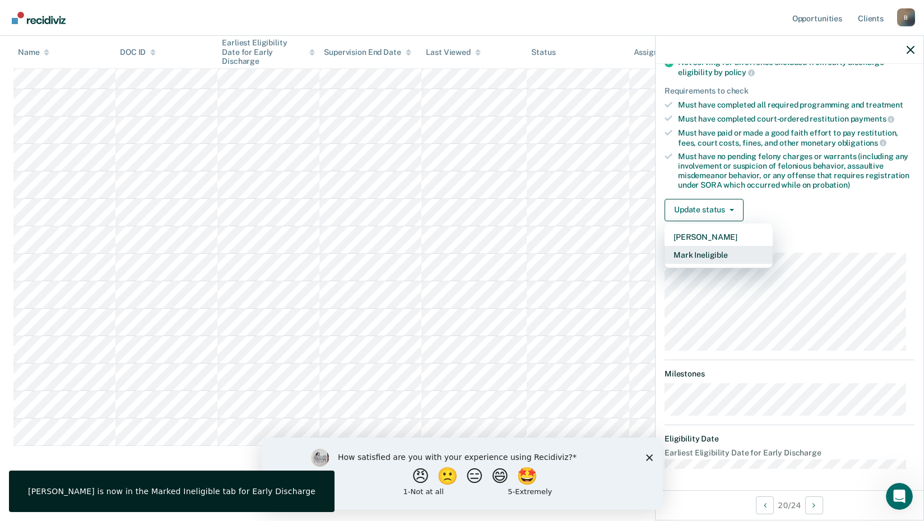
click at [716, 254] on button "Mark Ineligible" at bounding box center [719, 255] width 108 height 18
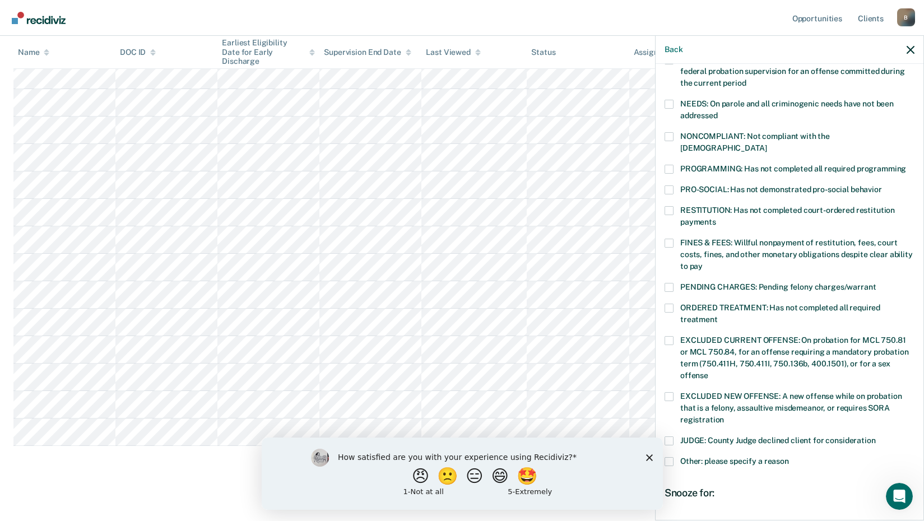
click at [680, 185] on span "PRO-SOCIAL: Has not demonstrated pro-social behavior" at bounding box center [781, 189] width 202 height 9
click at [882, 186] on input "PRO-SOCIAL: Has not demonstrated pro-social behavior" at bounding box center [882, 186] width 0 height 0
click at [680, 164] on span "PROGRAMMING: Has not completed all required programming" at bounding box center [793, 168] width 226 height 9
click at [906, 165] on input "PROGRAMMING: Has not completed all required programming" at bounding box center [906, 165] width 0 height 0
click at [665, 186] on div "PRO-SOCIAL: Has not demonstrated pro-social behavior" at bounding box center [790, 196] width 250 height 21
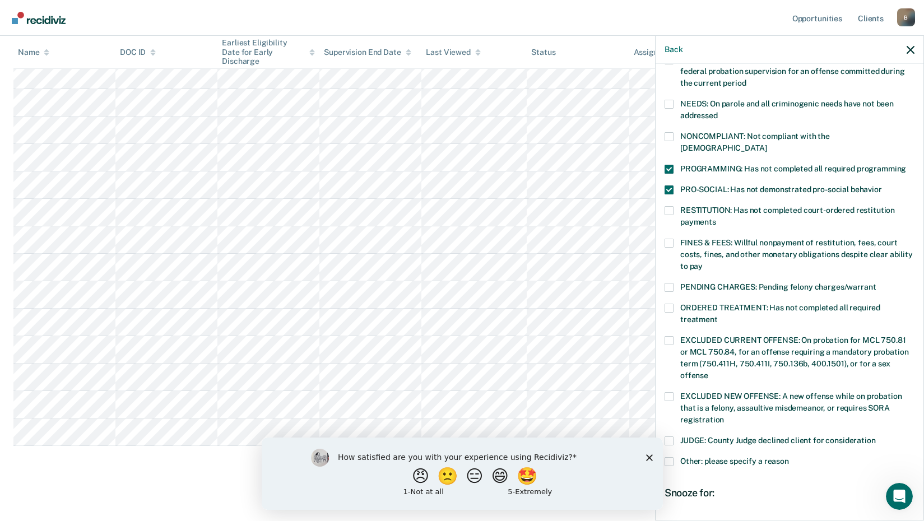
click at [669, 186] on span at bounding box center [669, 190] width 9 height 9
click at [882, 186] on input "PRO-SOCIAL: Has not demonstrated pro-social behavior" at bounding box center [882, 186] width 0 height 0
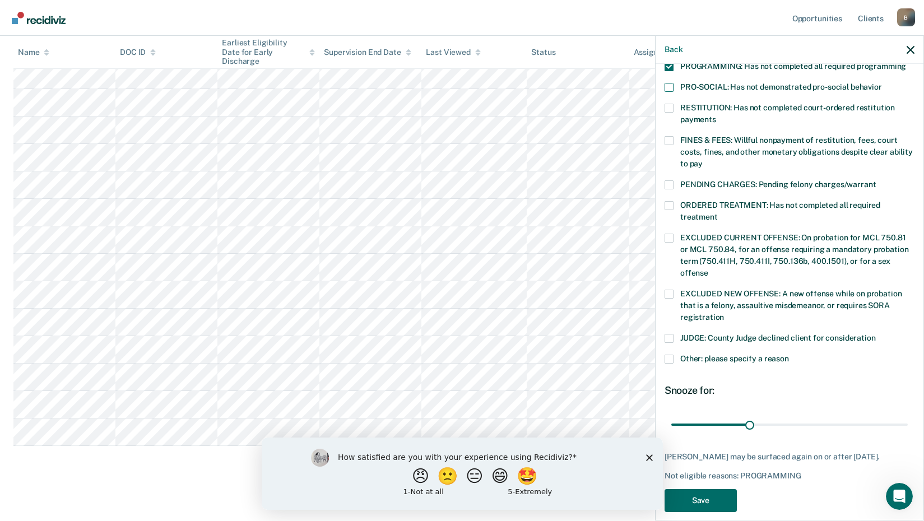
scroll to position [262, 0]
click at [704, 488] on button "Save" at bounding box center [701, 499] width 72 height 23
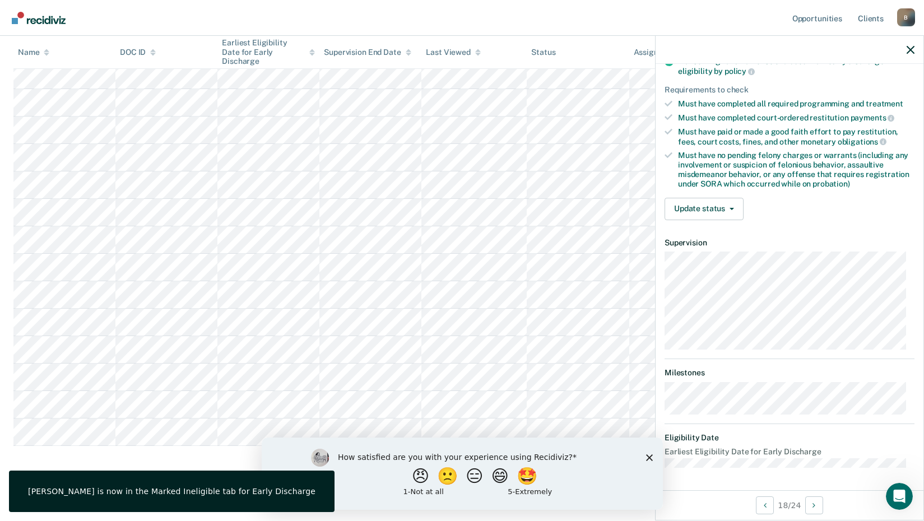
scroll to position [147, 0]
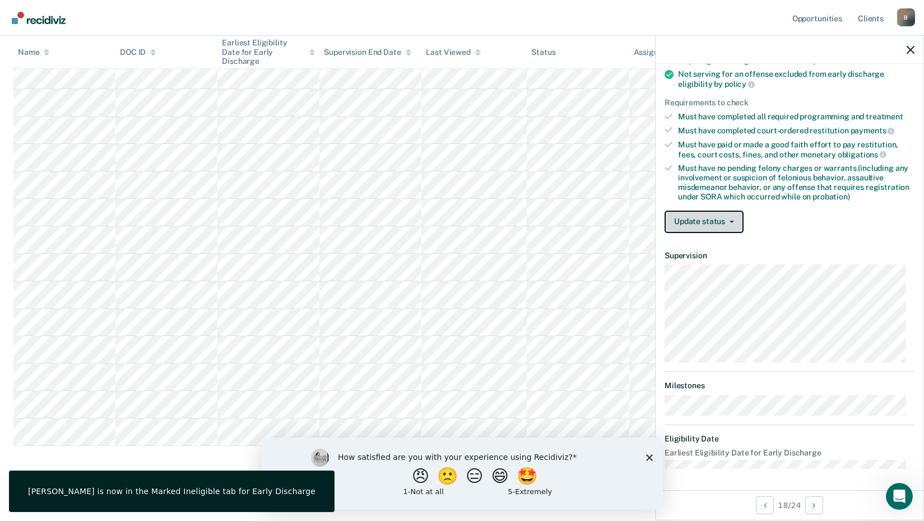
click at [684, 225] on button "Update status" at bounding box center [704, 222] width 79 height 22
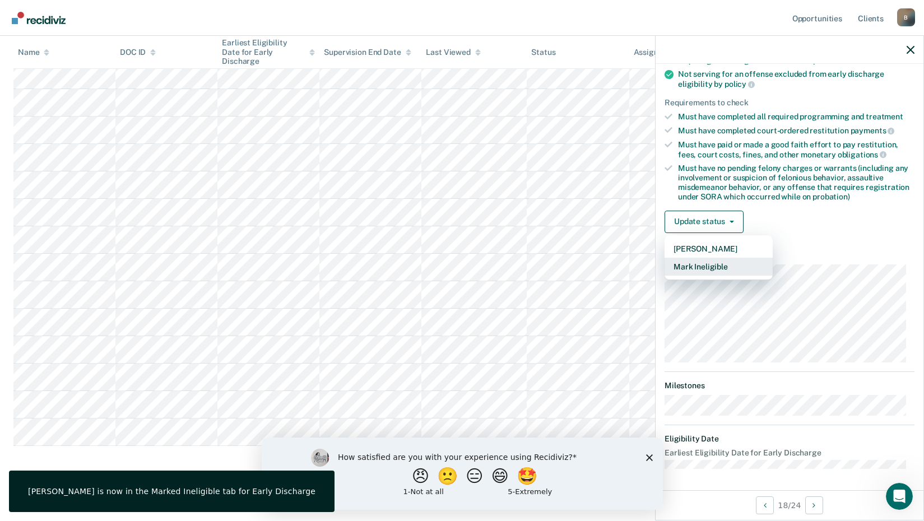
click at [711, 268] on button "Mark Ineligible" at bounding box center [719, 267] width 108 height 18
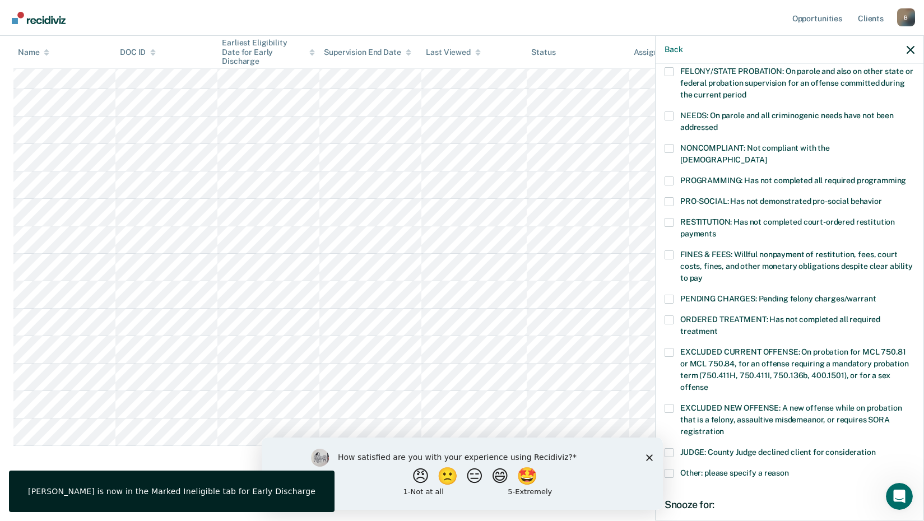
click at [668, 177] on span at bounding box center [669, 181] width 9 height 9
click at [906, 177] on input "PROGRAMMING: Has not completed all required programming" at bounding box center [906, 177] width 0 height 0
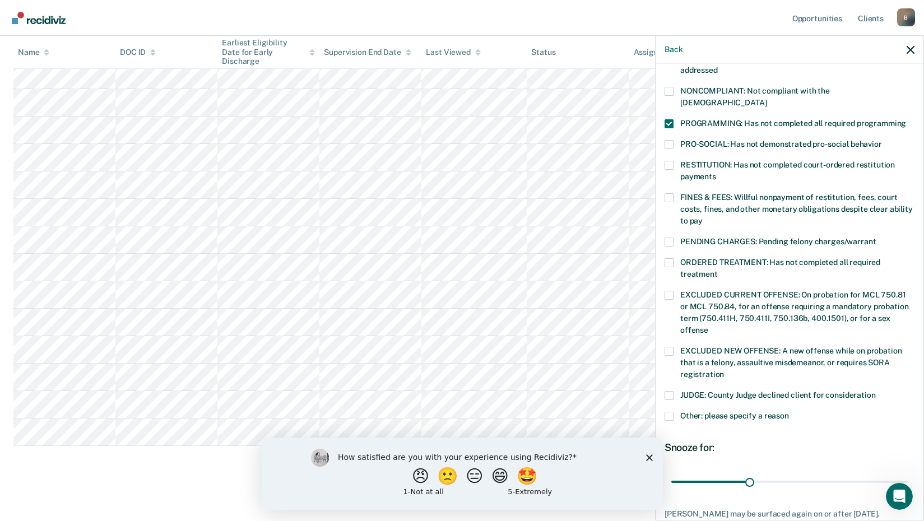
scroll to position [272, 0]
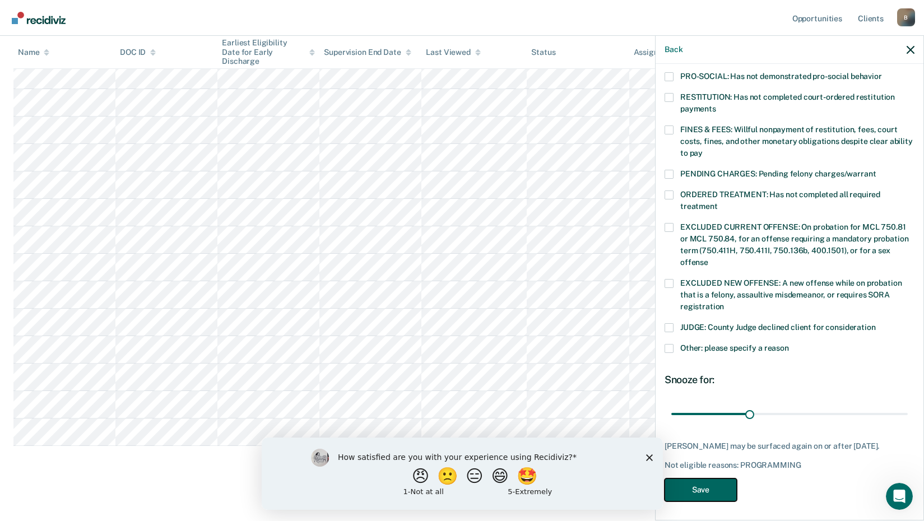
click at [721, 480] on button "Save" at bounding box center [701, 490] width 72 height 23
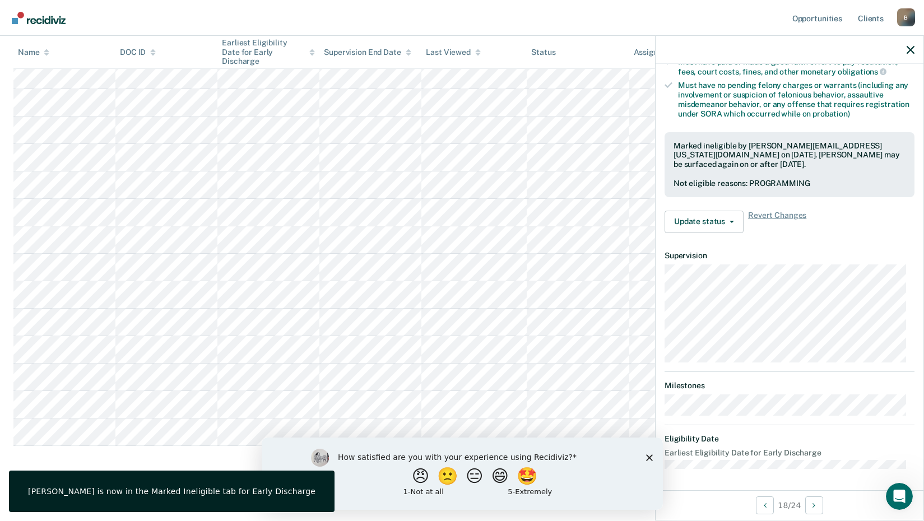
scroll to position [147, 0]
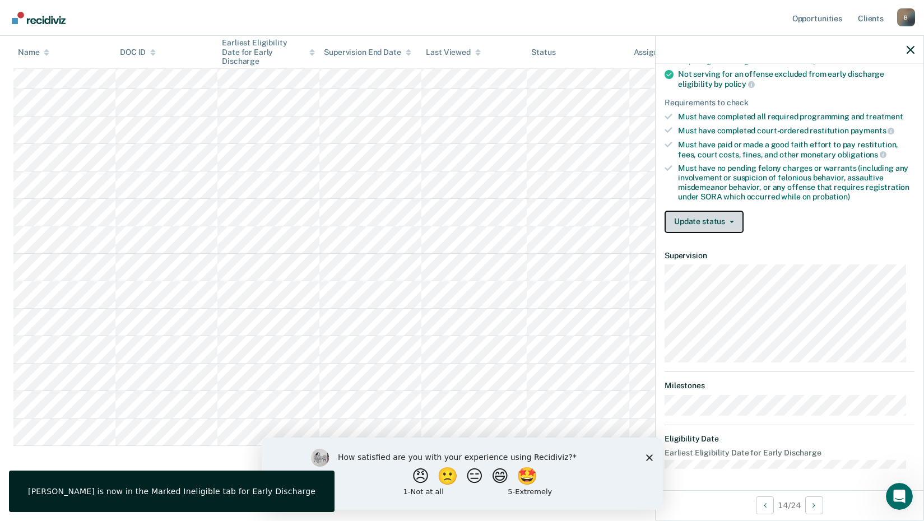
drag, startPoint x: 731, startPoint y: 217, endPoint x: 716, endPoint y: 244, distance: 31.1
click at [730, 217] on button "Update status" at bounding box center [704, 222] width 79 height 22
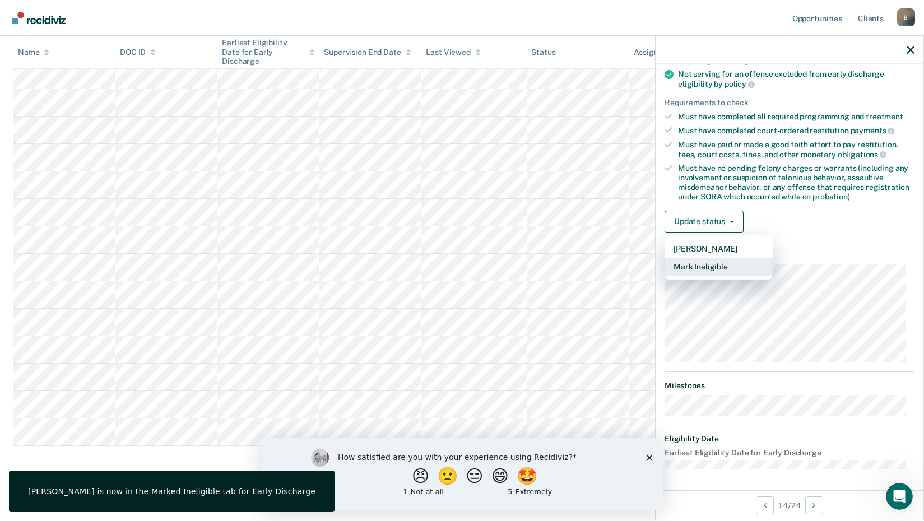
click at [701, 274] on button "Mark Ineligible" at bounding box center [719, 267] width 108 height 18
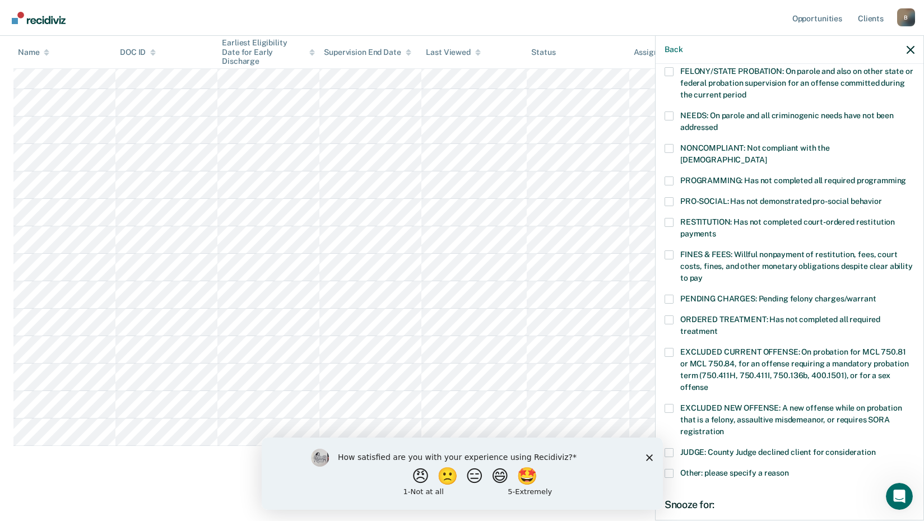
click at [671, 177] on span at bounding box center [669, 181] width 9 height 9
click at [906, 177] on input "PROGRAMMING: Has not completed all required programming" at bounding box center [906, 177] width 0 height 0
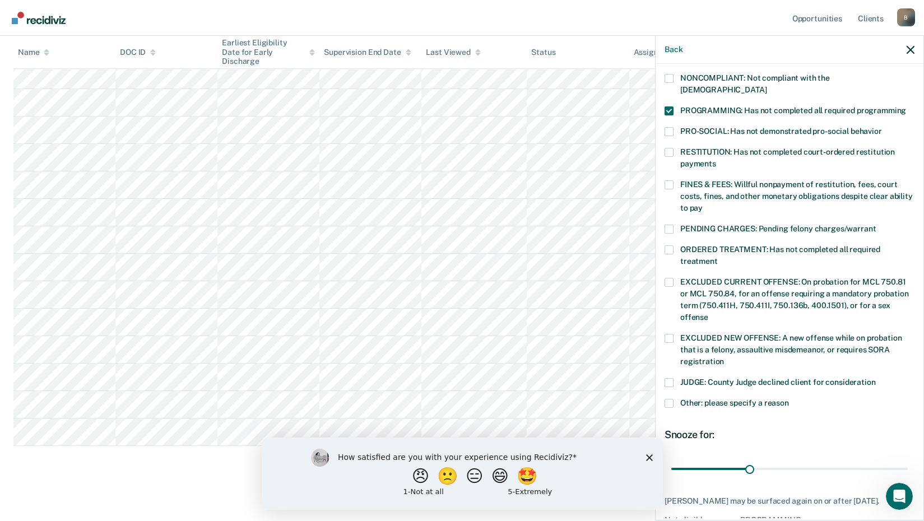
scroll to position [272, 0]
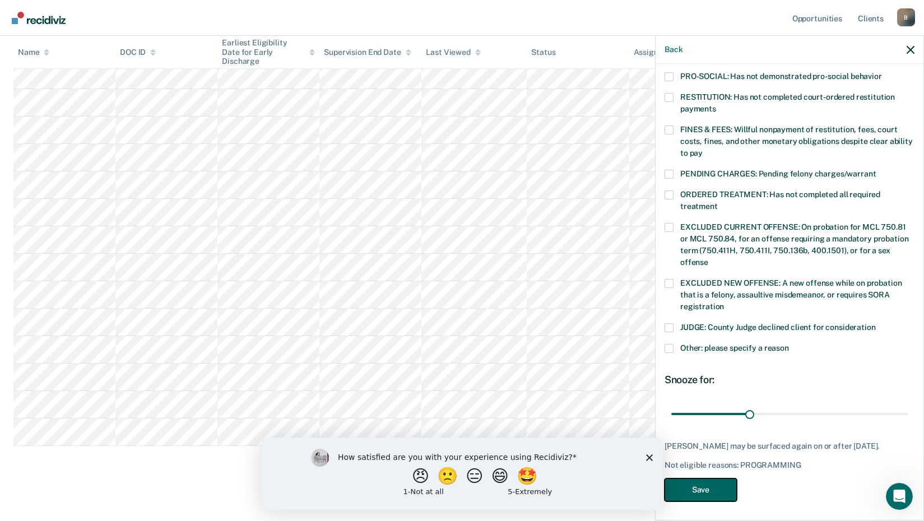
drag, startPoint x: 701, startPoint y: 485, endPoint x: 694, endPoint y: 480, distance: 8.8
click at [701, 486] on button "Save" at bounding box center [701, 490] width 72 height 23
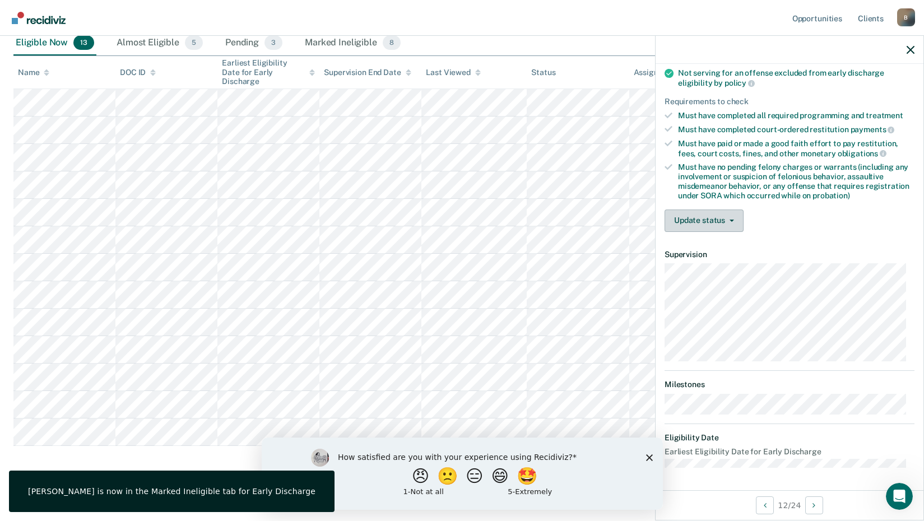
scroll to position [136, 0]
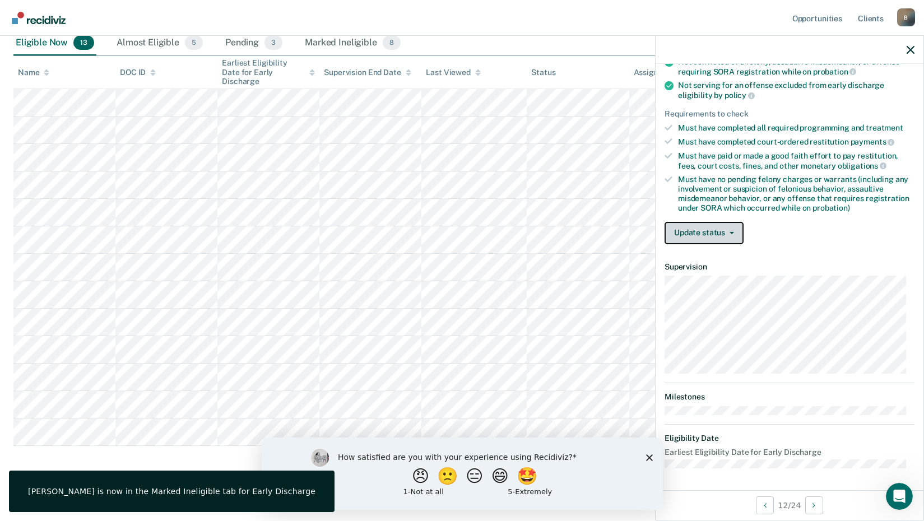
click at [721, 237] on button "Update status" at bounding box center [704, 233] width 79 height 22
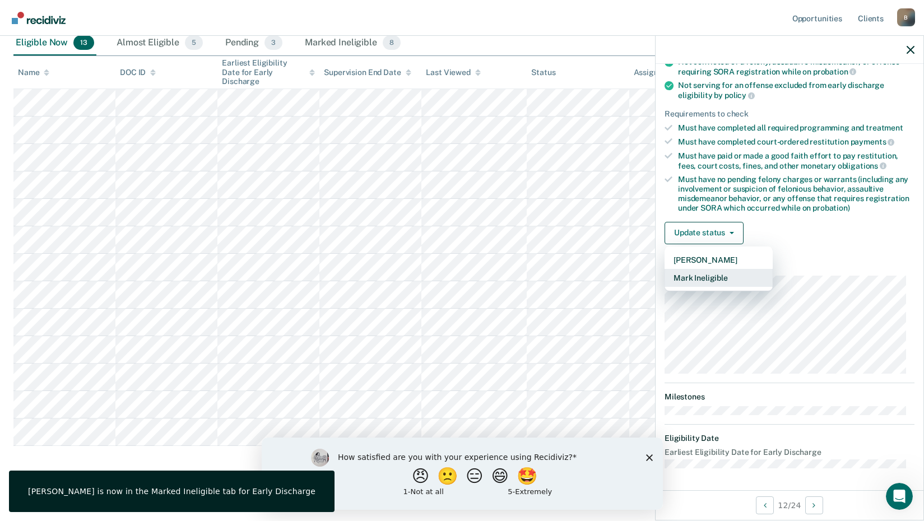
click at [693, 277] on button "Mark Ineligible" at bounding box center [719, 278] width 108 height 18
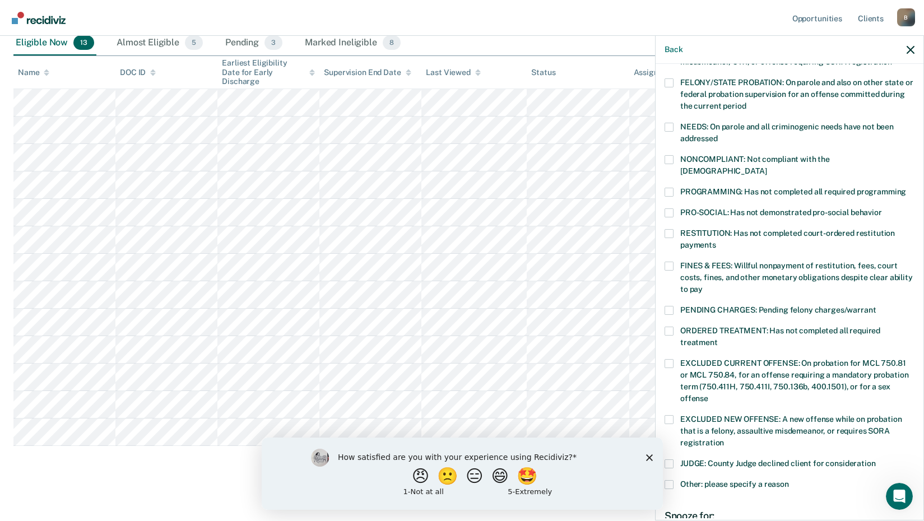
drag, startPoint x: 672, startPoint y: 177, endPoint x: 673, endPoint y: 188, distance: 10.7
click at [672, 188] on span at bounding box center [669, 192] width 9 height 9
click at [906, 188] on input "PROGRAMMING: Has not completed all required programming" at bounding box center [906, 188] width 0 height 0
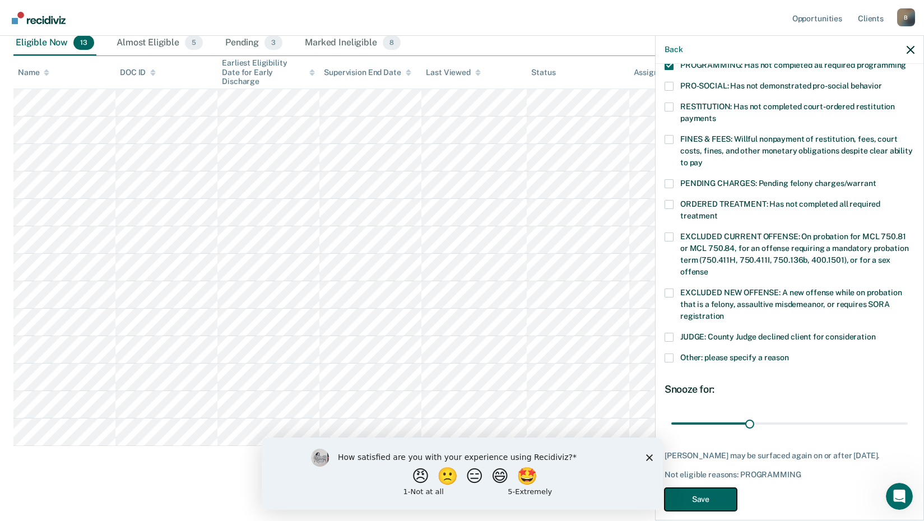
click at [702, 488] on button "Save" at bounding box center [701, 499] width 72 height 23
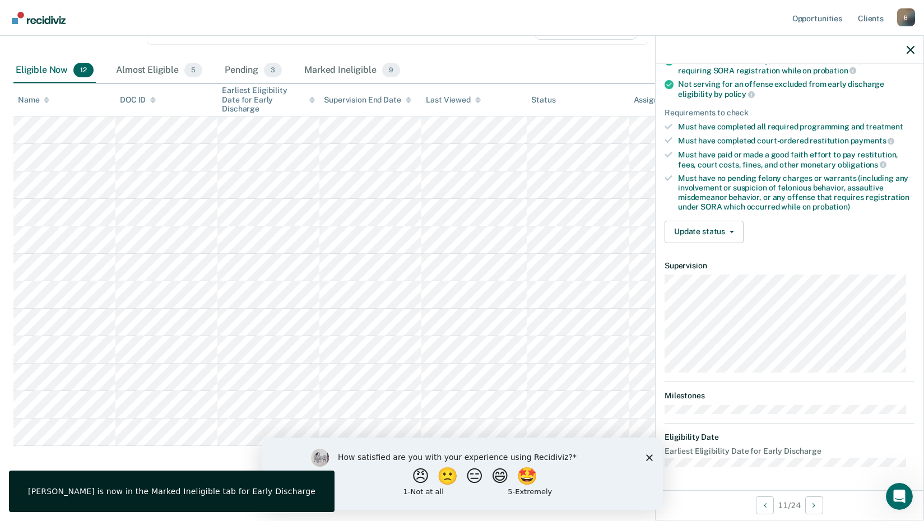
scroll to position [147, 0]
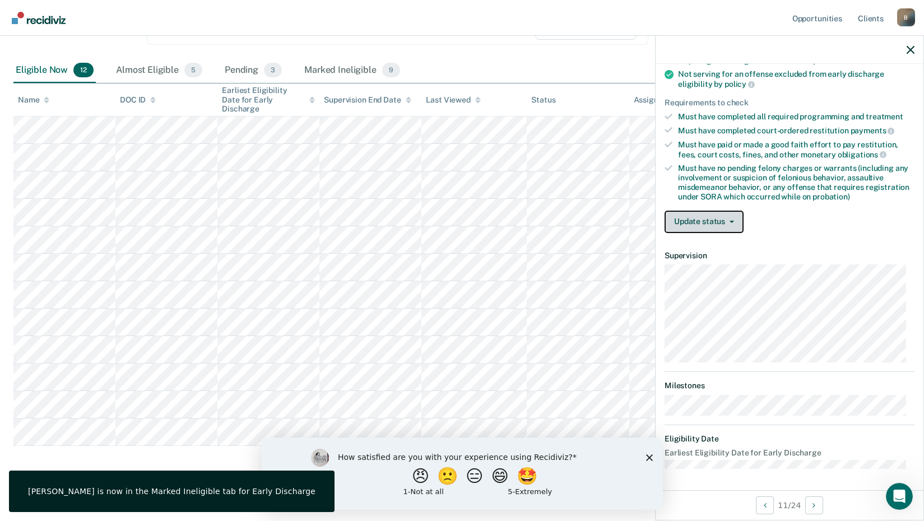
click at [710, 226] on button "Update status" at bounding box center [704, 222] width 79 height 22
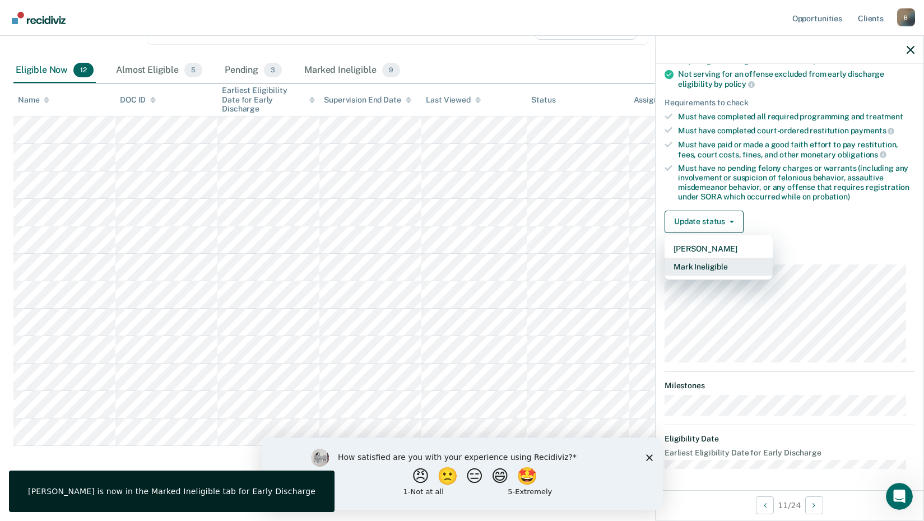
click at [698, 265] on button "Mark Ineligible" at bounding box center [719, 267] width 108 height 18
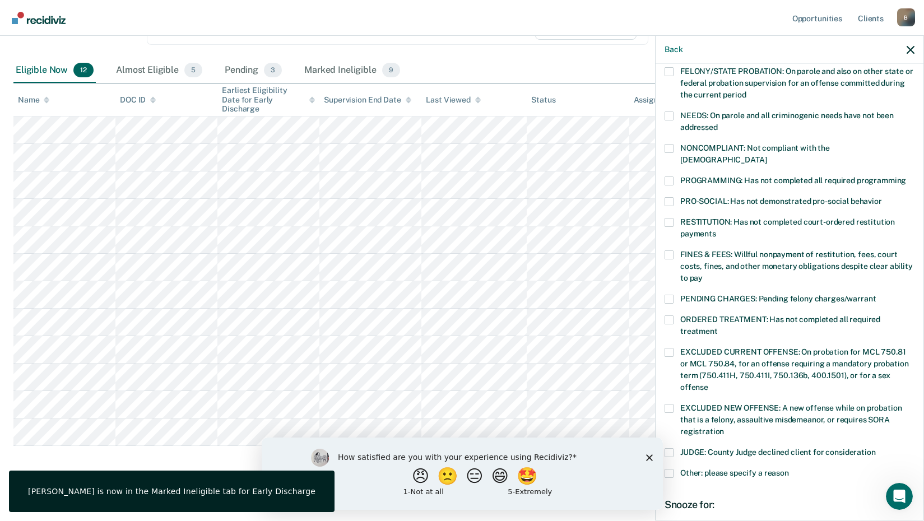
click at [671, 177] on span at bounding box center [669, 181] width 9 height 9
click at [906, 177] on input "PROGRAMMING: Has not completed all required programming" at bounding box center [906, 177] width 0 height 0
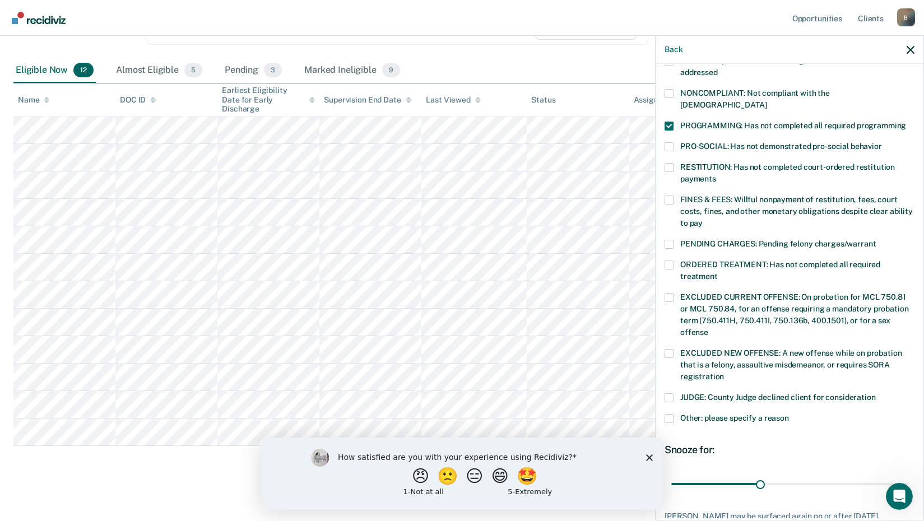
scroll to position [262, 0]
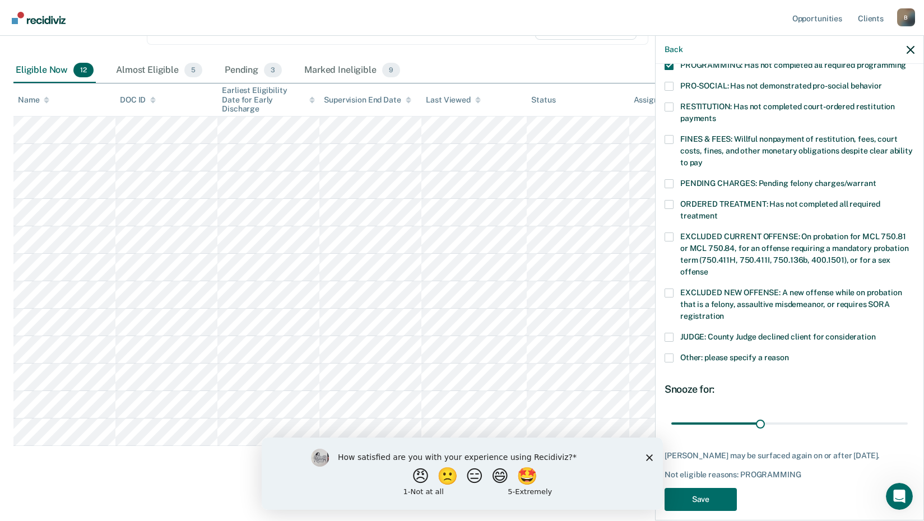
click at [706, 468] on div "AT Which of the following requirements has [PERSON_NAME] not met? [MEDICAL_DATA…" at bounding box center [790, 166] width 250 height 703
click at [703, 488] on button "Save" at bounding box center [701, 499] width 72 height 23
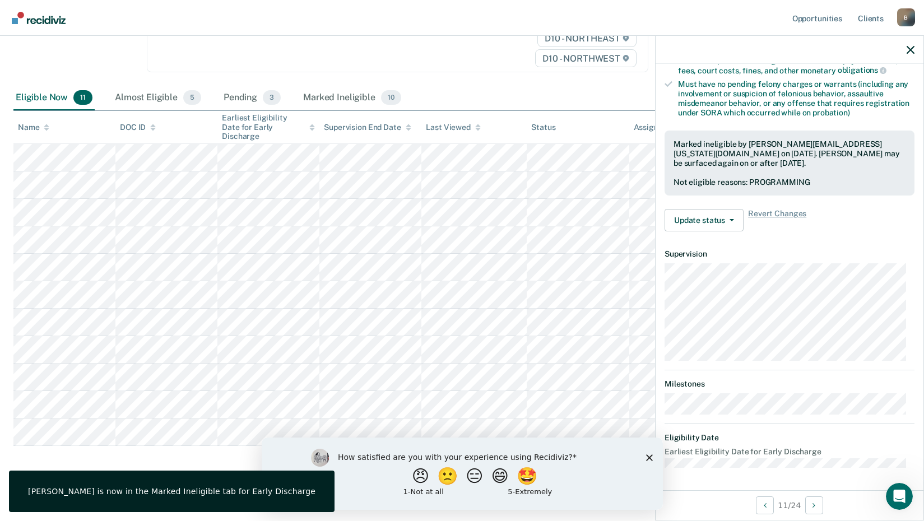
scroll to position [147, 0]
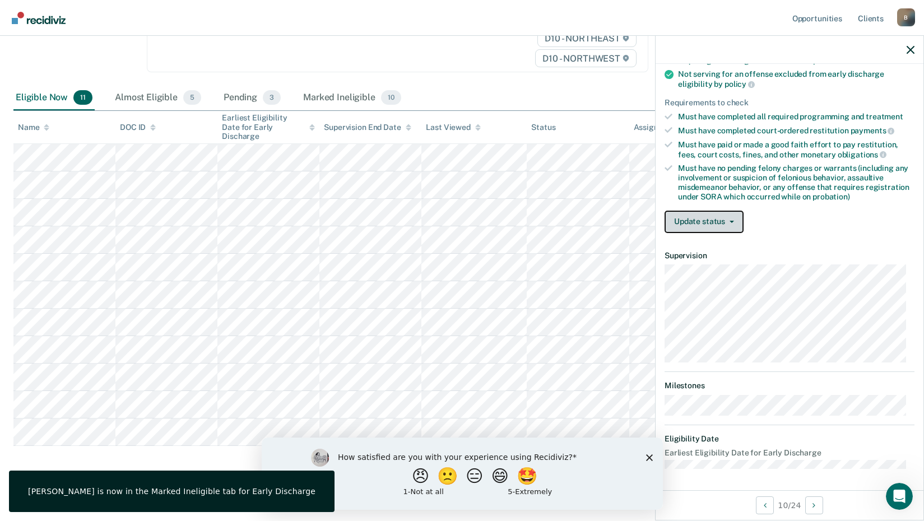
click at [721, 219] on button "Update status" at bounding box center [704, 222] width 79 height 22
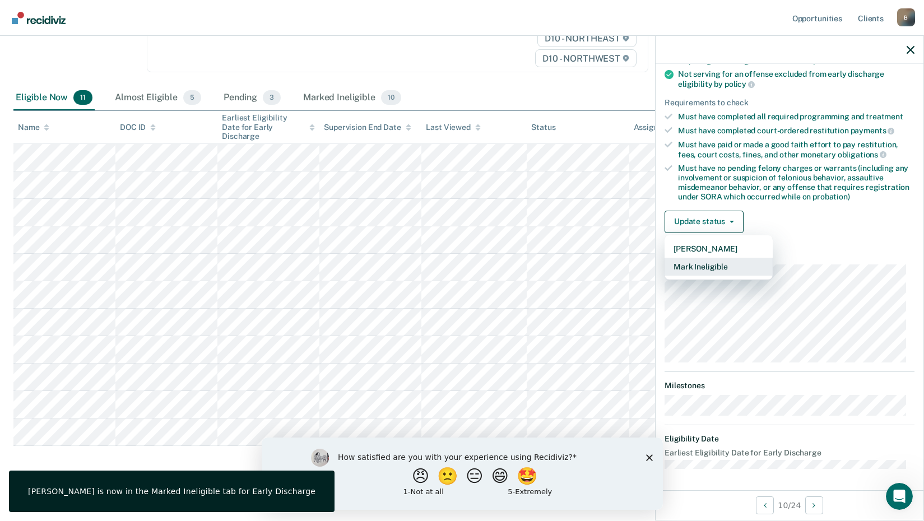
click at [702, 271] on button "Mark Ineligible" at bounding box center [719, 267] width 108 height 18
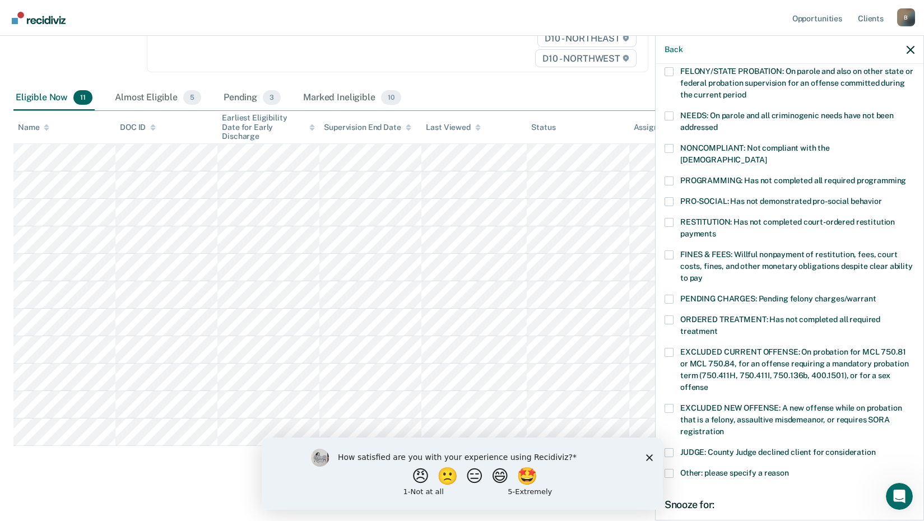
click at [671, 177] on span at bounding box center [669, 181] width 9 height 9
click at [906, 177] on input "PROGRAMMING: Has not completed all required programming" at bounding box center [906, 177] width 0 height 0
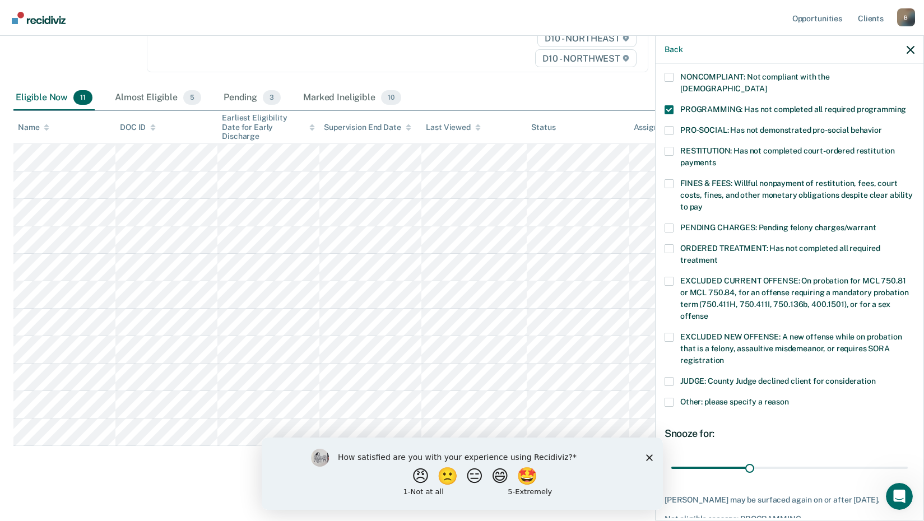
scroll to position [272, 0]
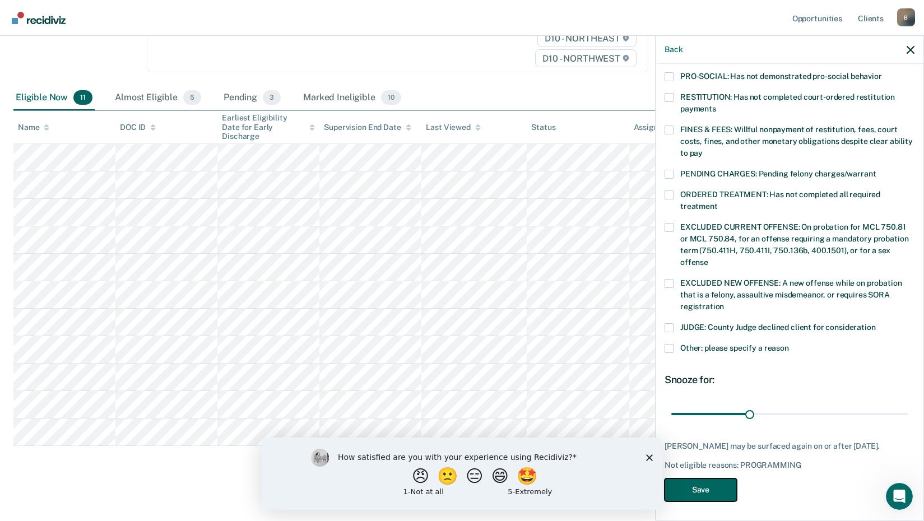
click at [716, 484] on button "Save" at bounding box center [701, 490] width 72 height 23
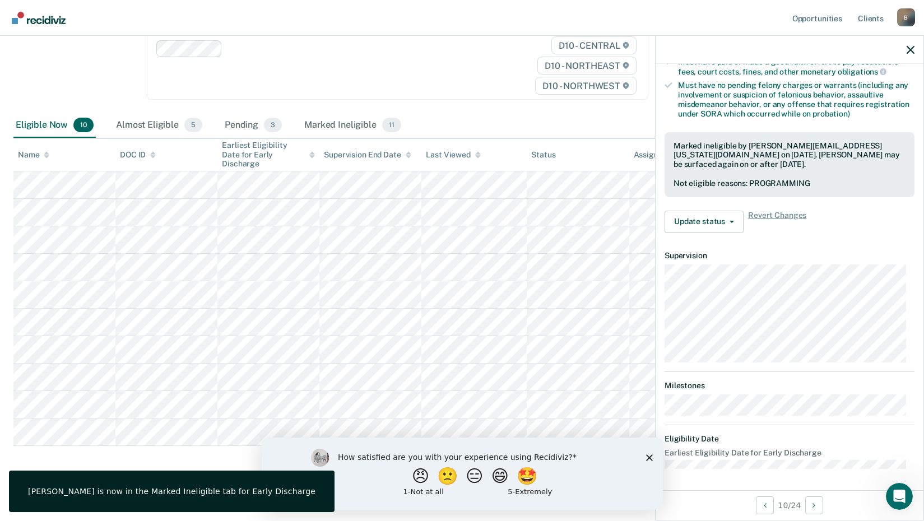
scroll to position [136, 0]
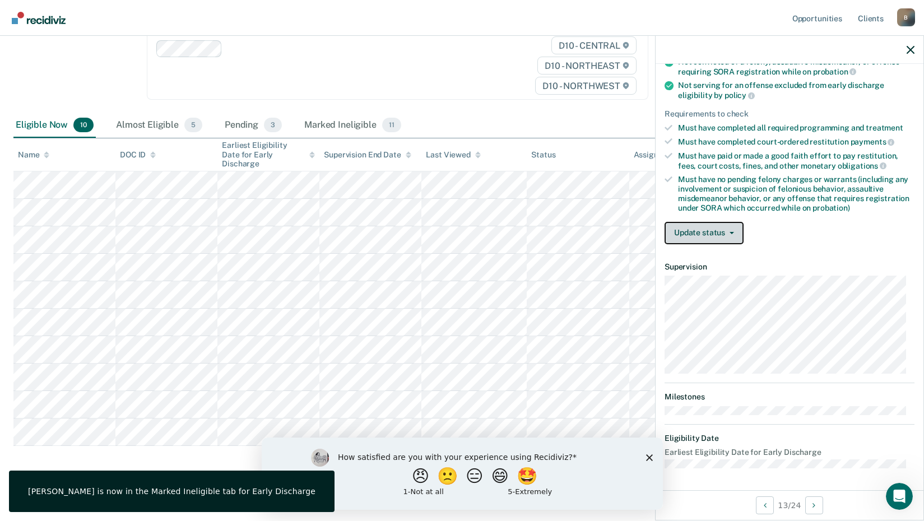
click at [726, 239] on button "Update status" at bounding box center [704, 233] width 79 height 22
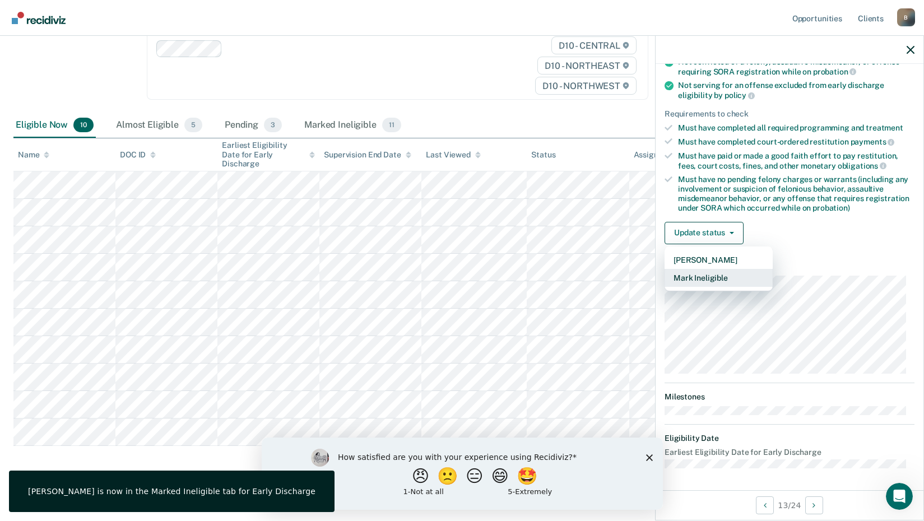
click at [700, 284] on button "Mark Ineligible" at bounding box center [719, 278] width 108 height 18
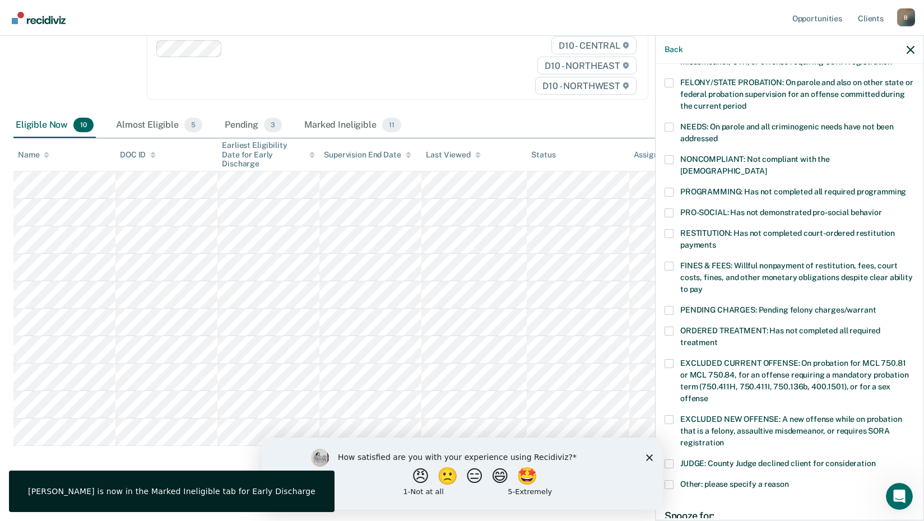
click at [676, 188] on label "PROGRAMMING: Has not completed all required programming" at bounding box center [790, 194] width 250 height 12
click at [906, 188] on input "PROGRAMMING: Has not completed all required programming" at bounding box center [906, 188] width 0 height 0
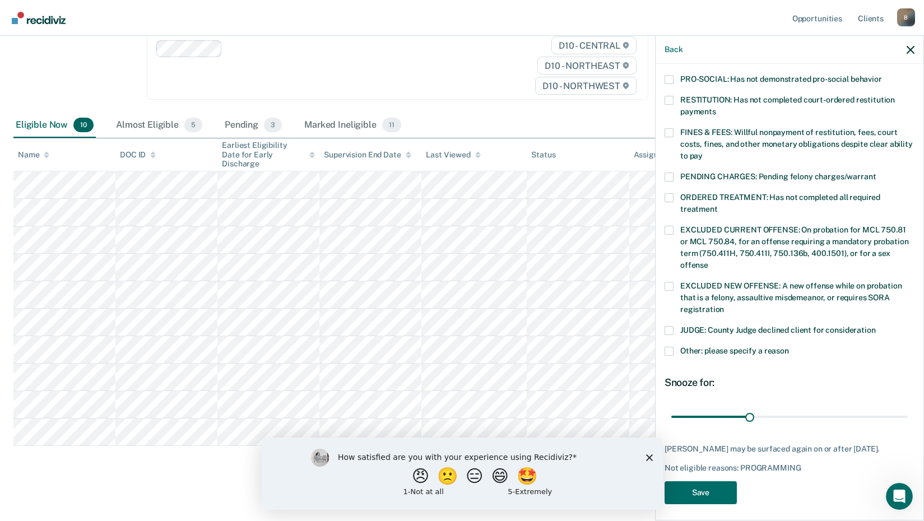
scroll to position [272, 0]
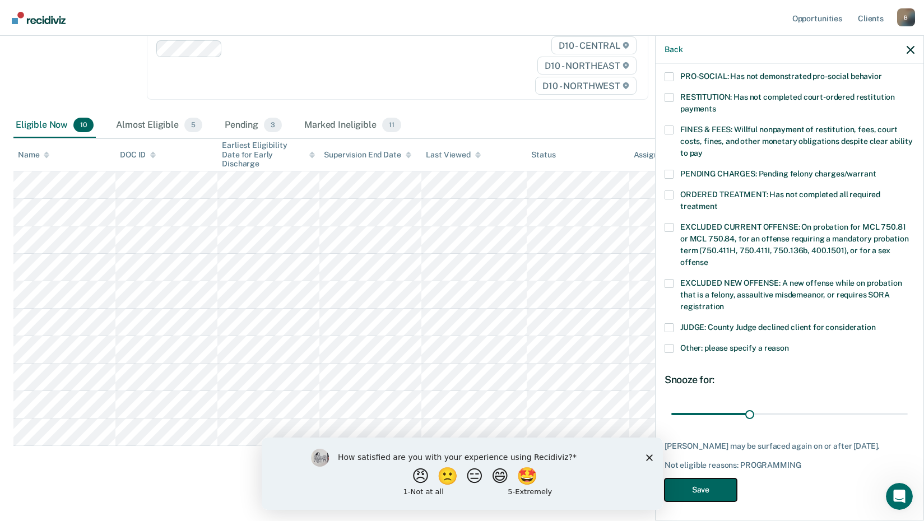
click at [703, 495] on button "Save" at bounding box center [701, 490] width 72 height 23
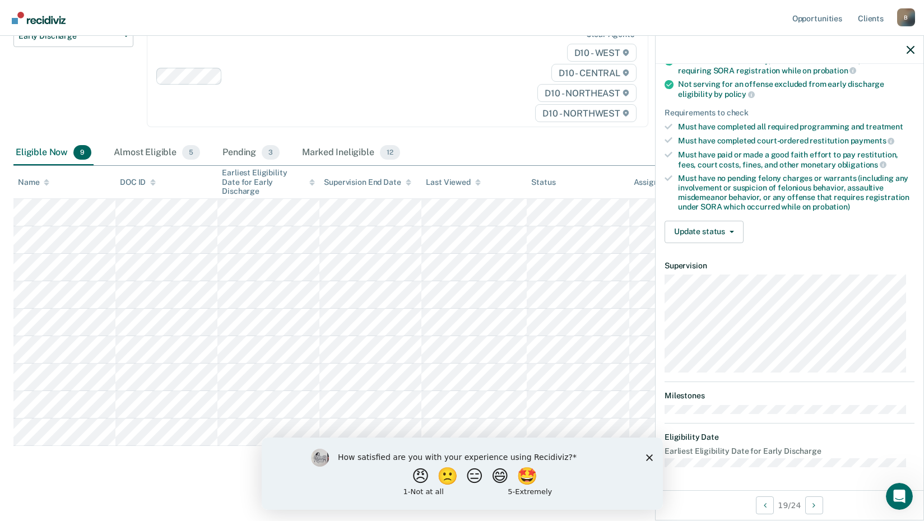
scroll to position [136, 0]
click at [693, 231] on button "Update status" at bounding box center [704, 233] width 79 height 22
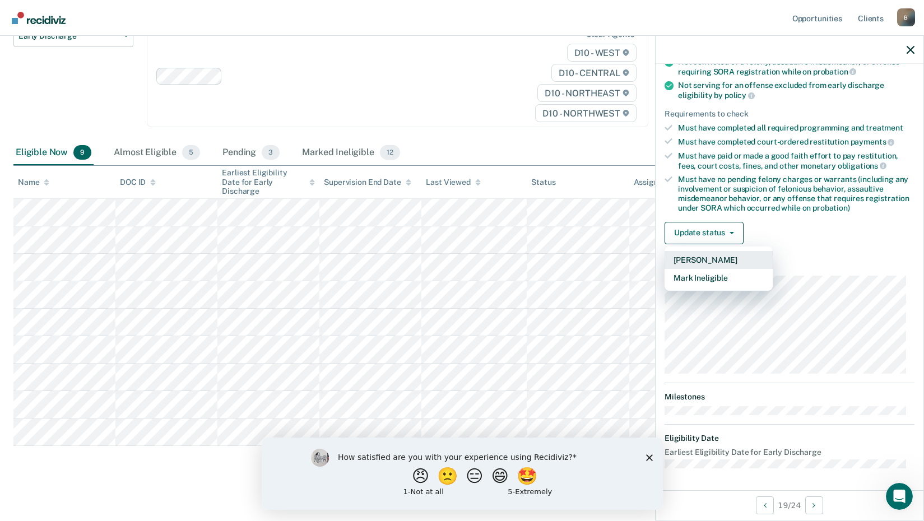
click at [701, 256] on button "[PERSON_NAME]" at bounding box center [719, 260] width 108 height 18
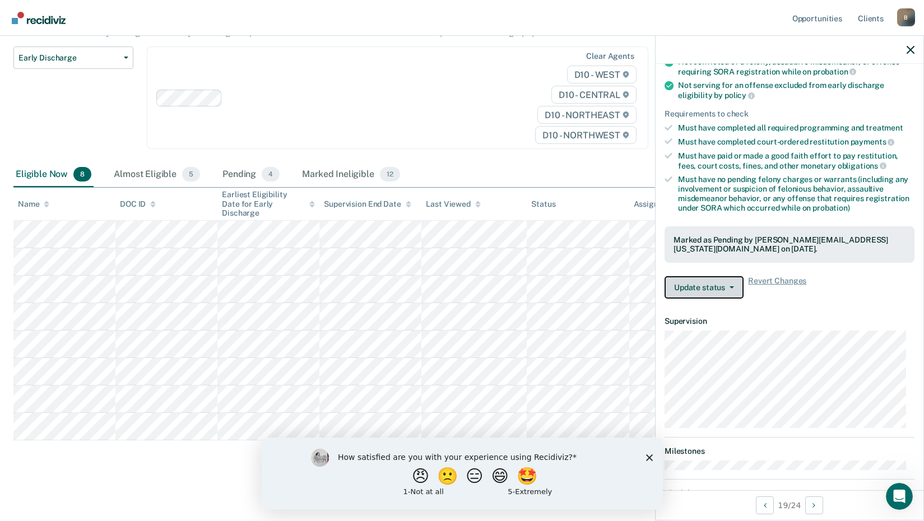
scroll to position [109, 0]
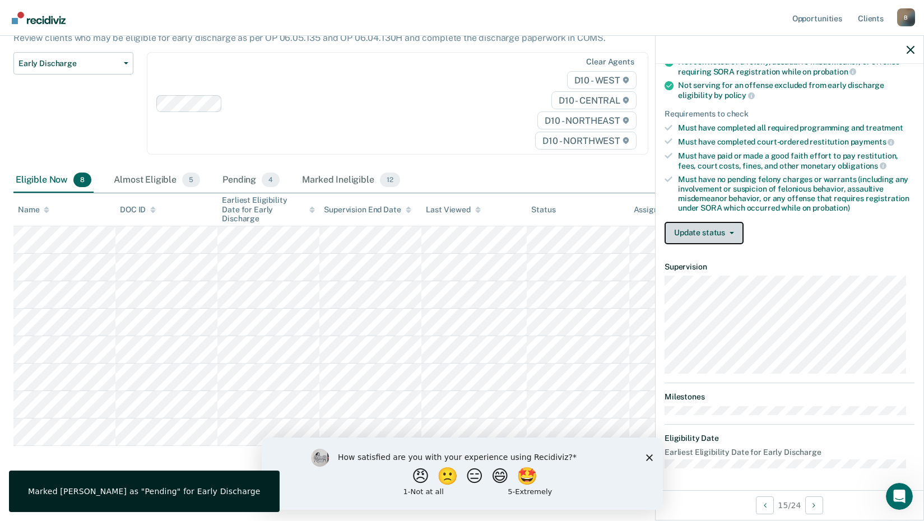
click at [707, 237] on button "Update status" at bounding box center [704, 233] width 79 height 22
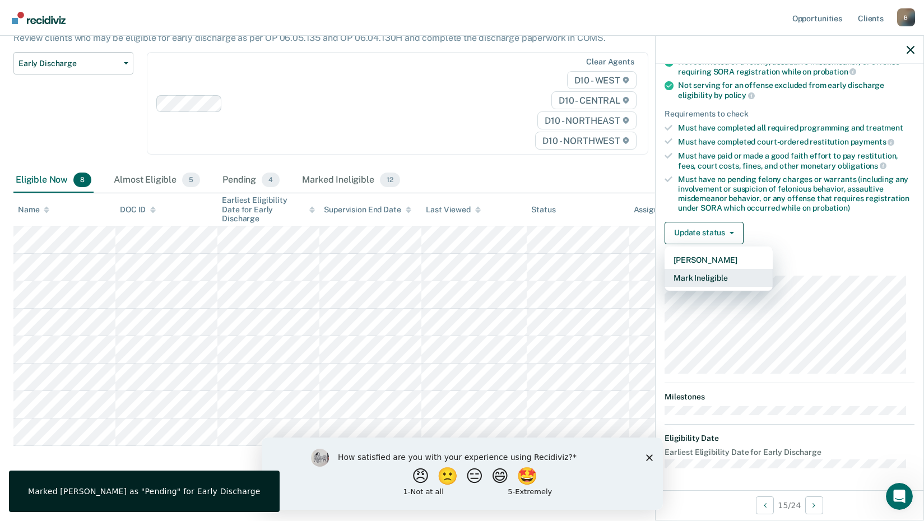
click at [698, 277] on button "Mark Ineligible" at bounding box center [719, 278] width 108 height 18
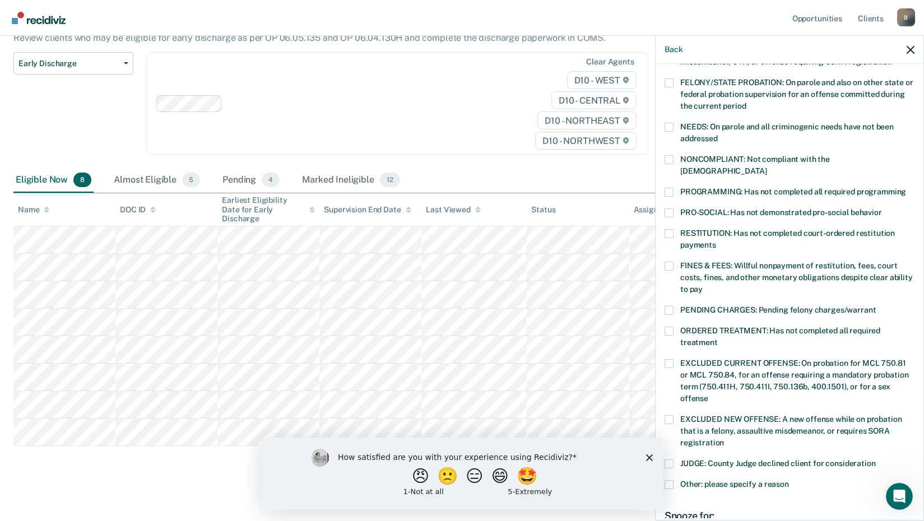
click at [672, 188] on span at bounding box center [669, 192] width 9 height 9
click at [906, 188] on input "PROGRAMMING: Has not completed all required programming" at bounding box center [906, 188] width 0 height 0
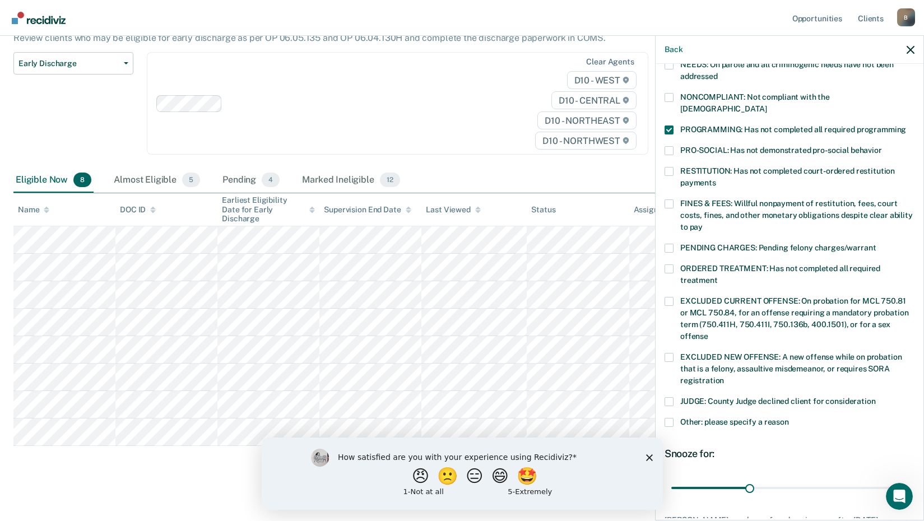
scroll to position [272, 0]
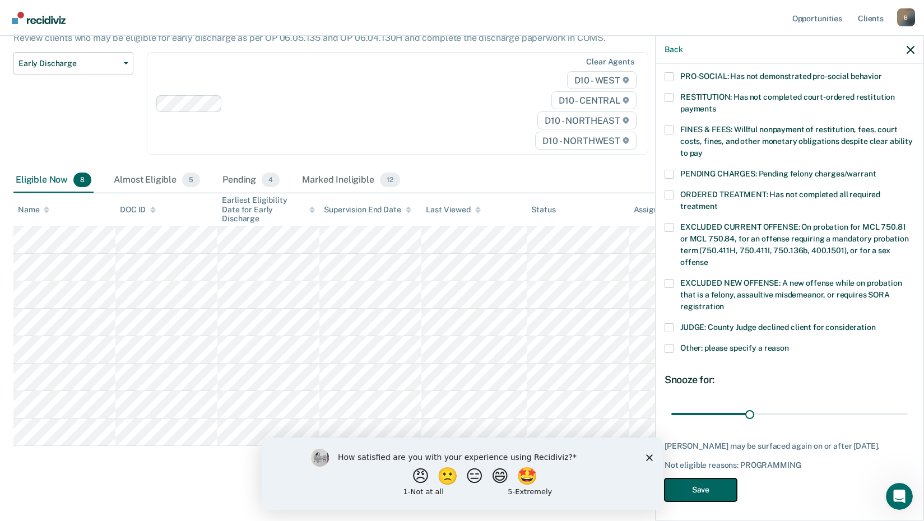
click at [703, 479] on button "Save" at bounding box center [701, 490] width 72 height 23
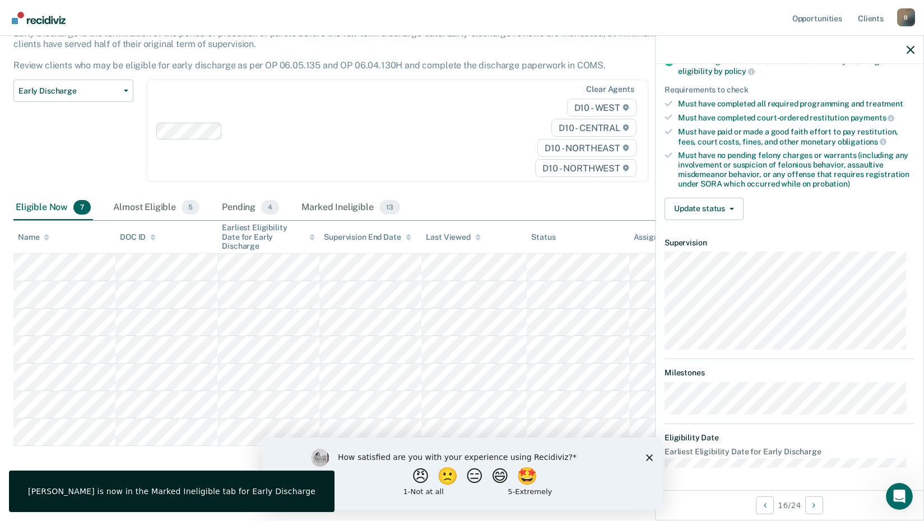
scroll to position [159, 0]
click at [710, 204] on button "Update status" at bounding box center [704, 210] width 79 height 22
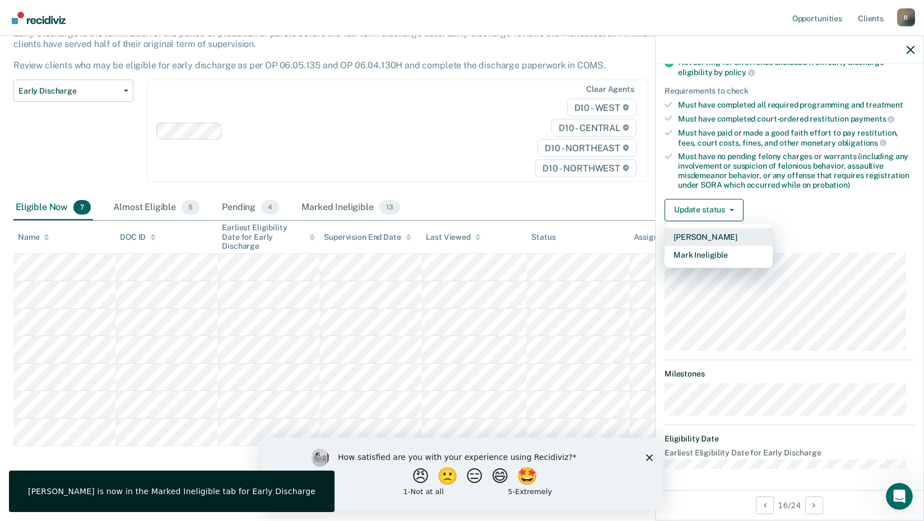
click at [703, 228] on button "[PERSON_NAME]" at bounding box center [719, 237] width 108 height 18
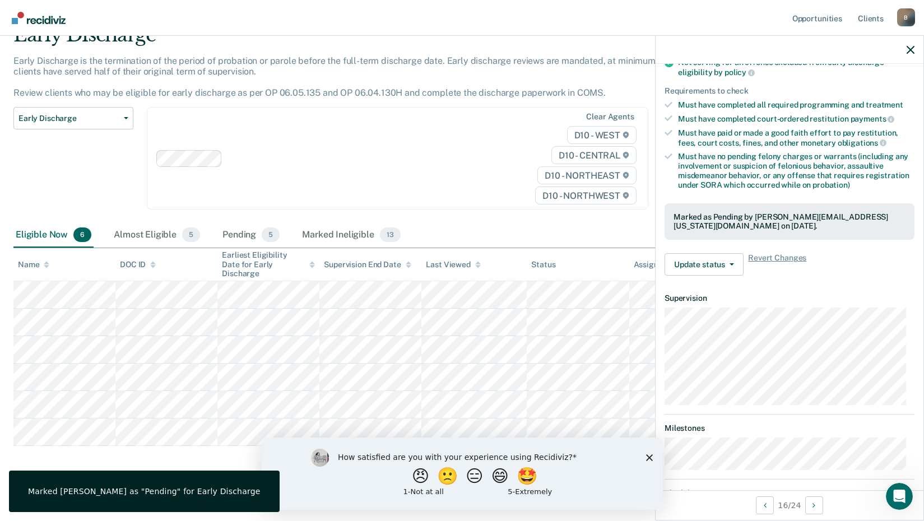
scroll to position [136, 0]
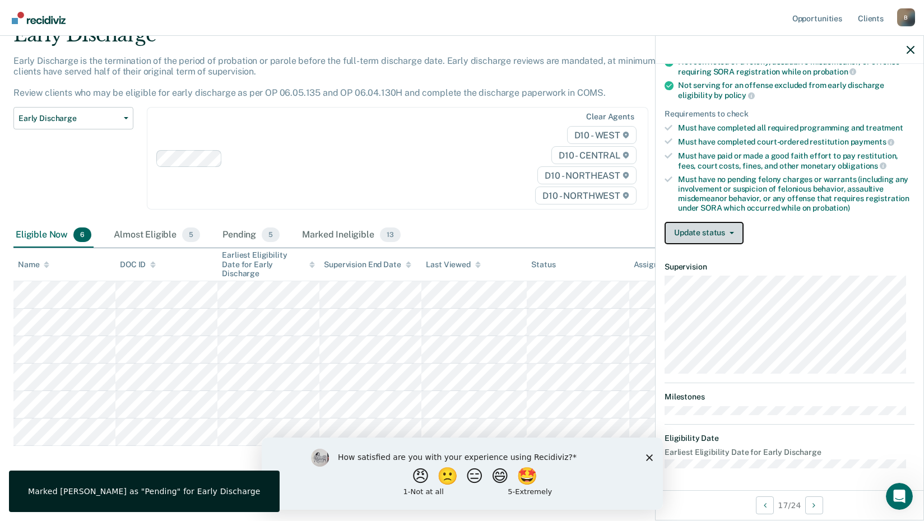
click at [684, 235] on button "Update status" at bounding box center [704, 233] width 79 height 22
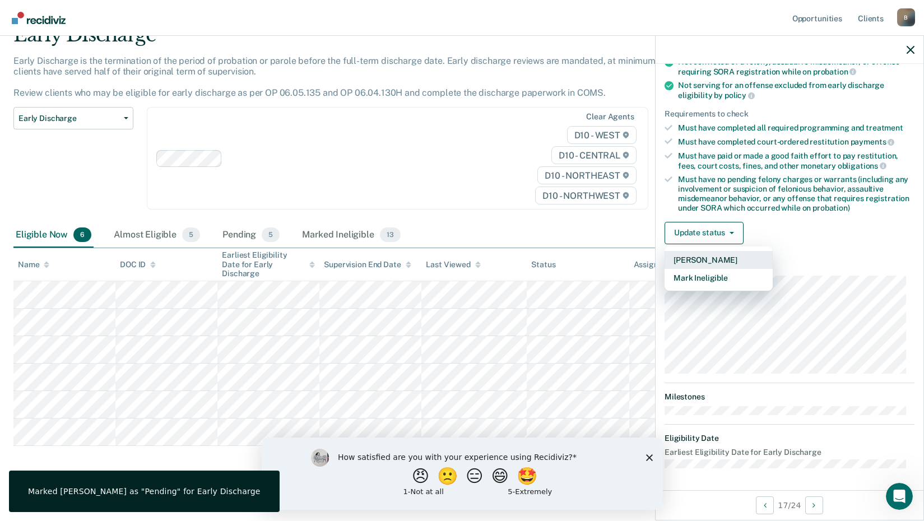
click at [698, 258] on button "[PERSON_NAME]" at bounding box center [719, 260] width 108 height 18
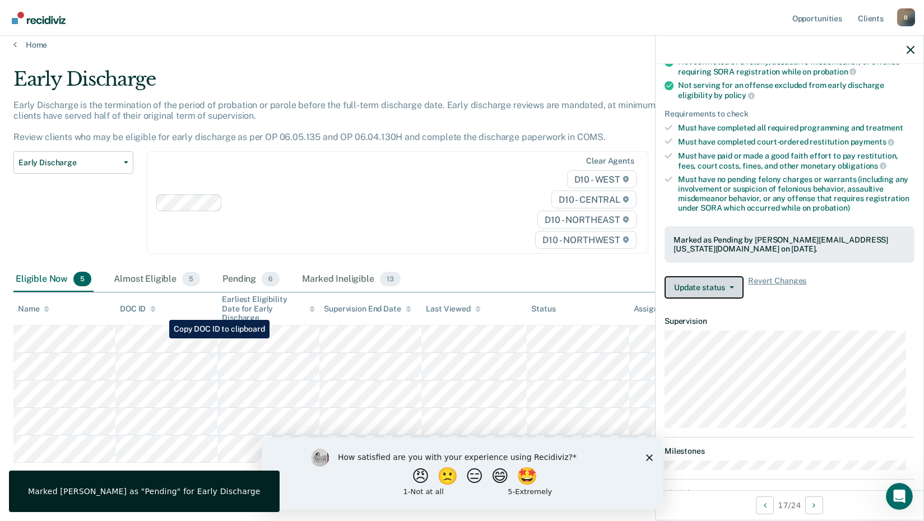
scroll to position [0, 0]
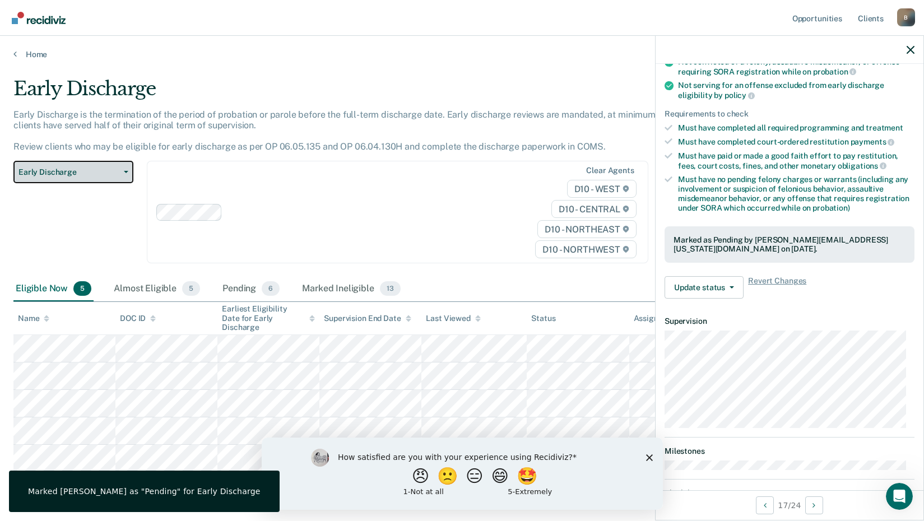
click at [88, 165] on button "Early Discharge" at bounding box center [73, 172] width 120 height 22
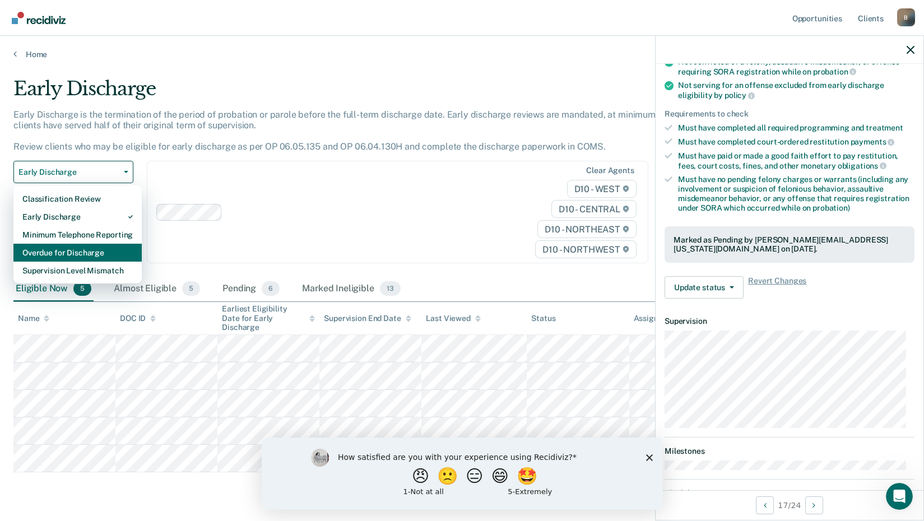
click at [86, 249] on div "Overdue for Discharge" at bounding box center [77, 253] width 110 height 18
